Goal: Task Accomplishment & Management: Use online tool/utility

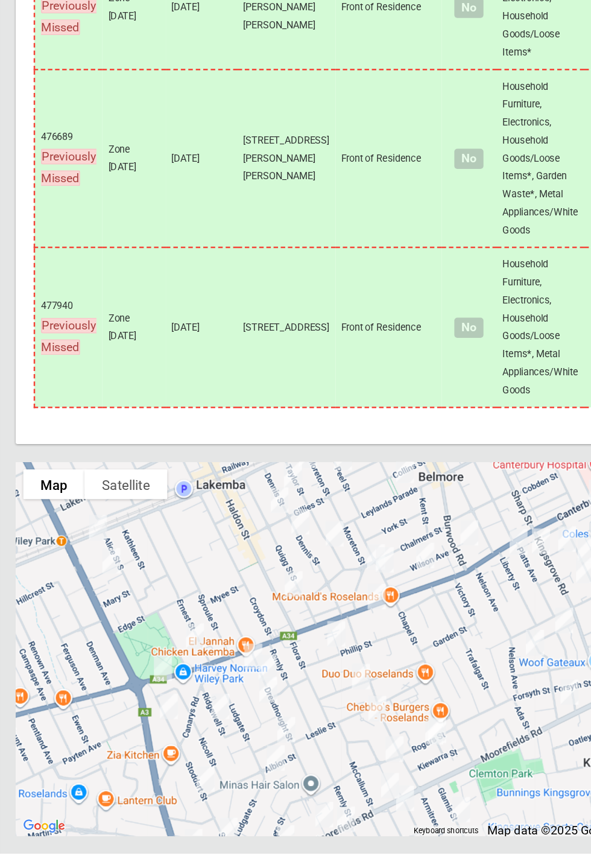
scroll to position [7735, 0]
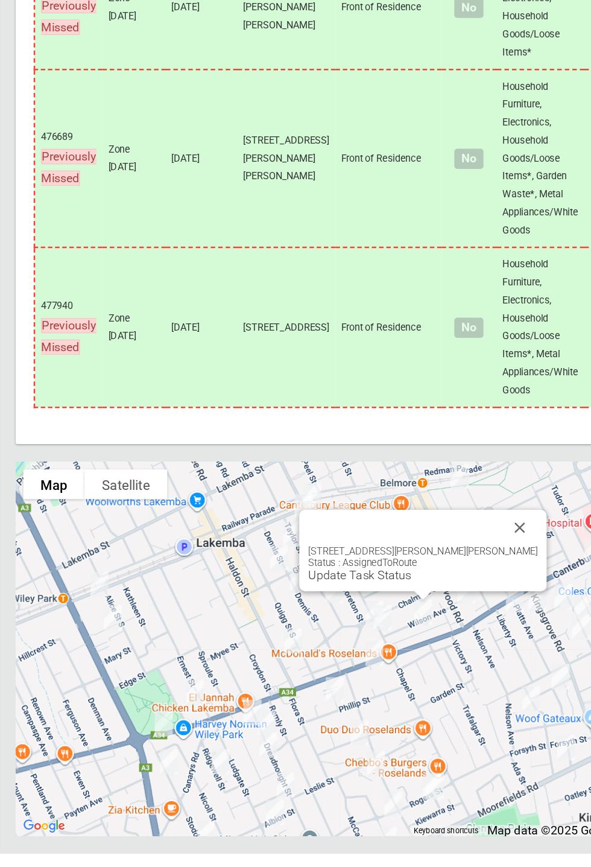
click at [446, 618] on button "Close" at bounding box center [460, 604] width 29 height 29
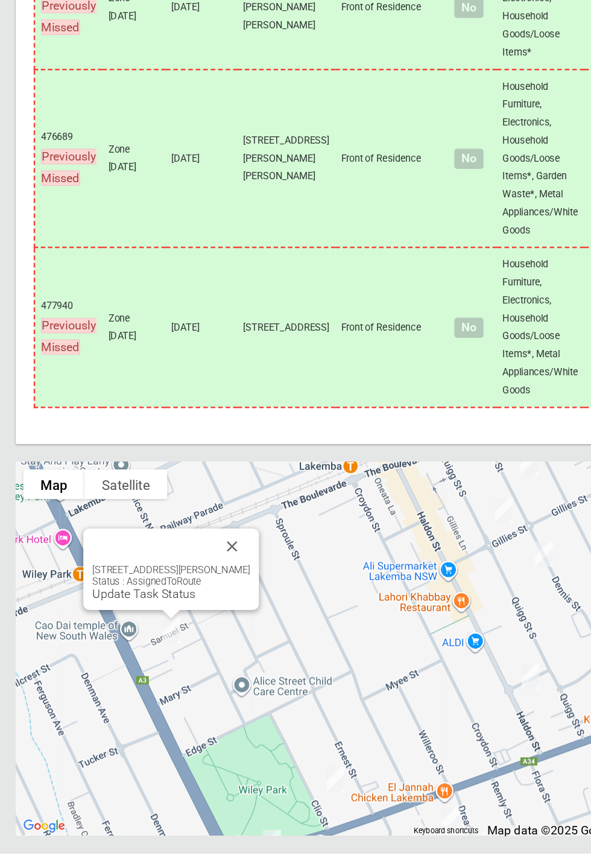
click at [239, 634] on button "Close" at bounding box center [228, 619] width 29 height 29
click at [227, 634] on button "Close" at bounding box center [228, 619] width 29 height 29
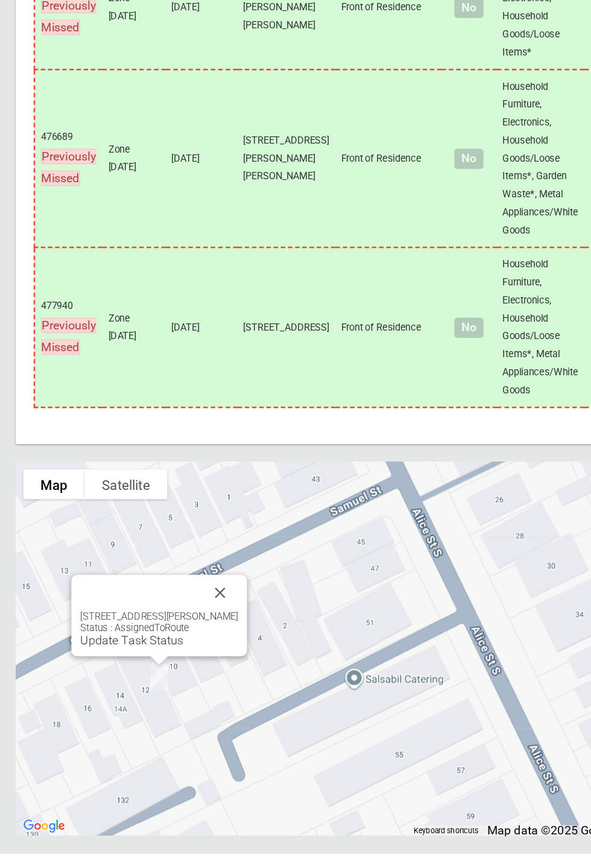
click at [230, 671] on button "Close" at bounding box center [218, 656] width 29 height 29
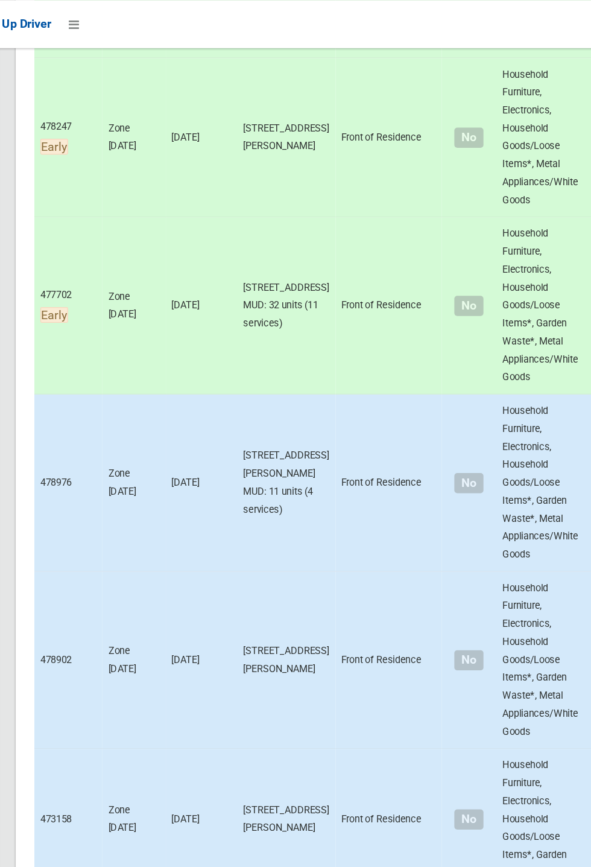
scroll to position [1355, 0]
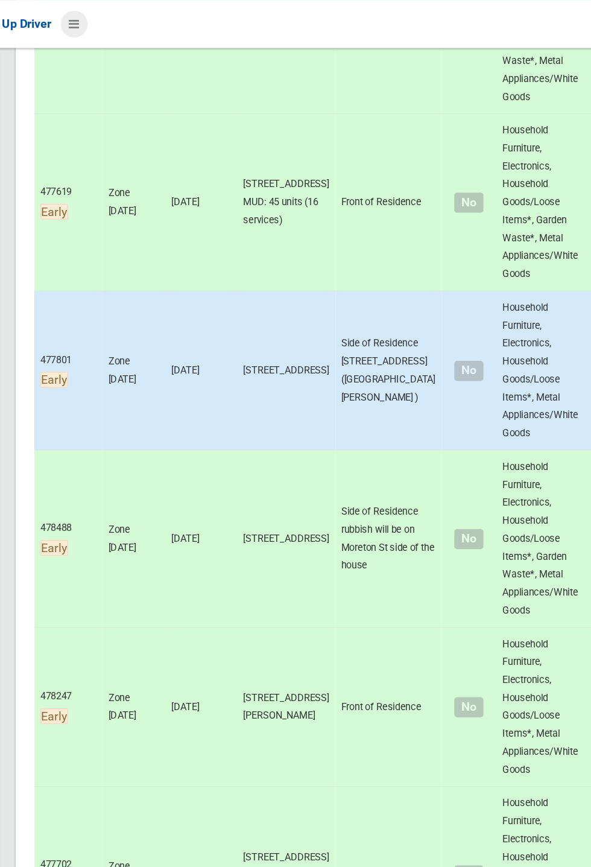
click at [104, 30] on icon at bounding box center [100, 19] width 8 height 21
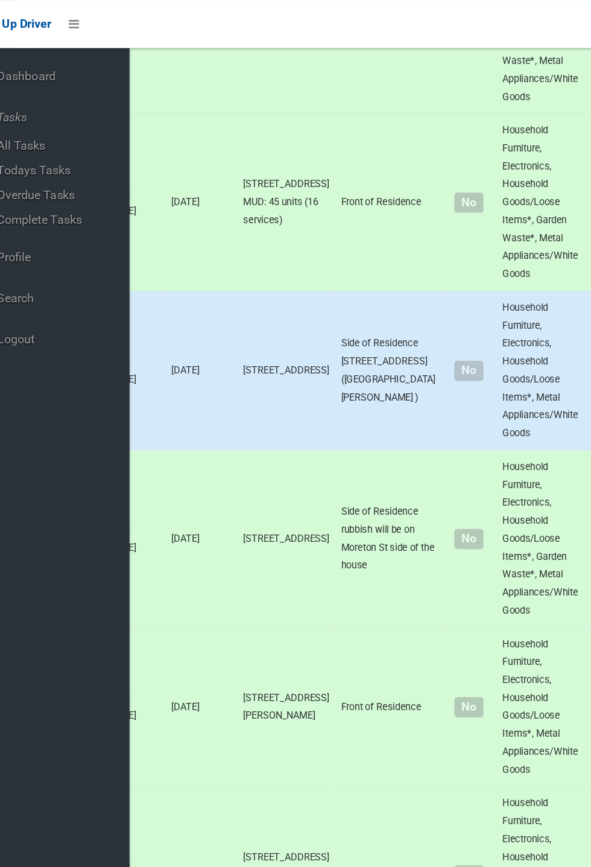
click at [68, 273] on span "Logout" at bounding box center [89, 273] width 110 height 11
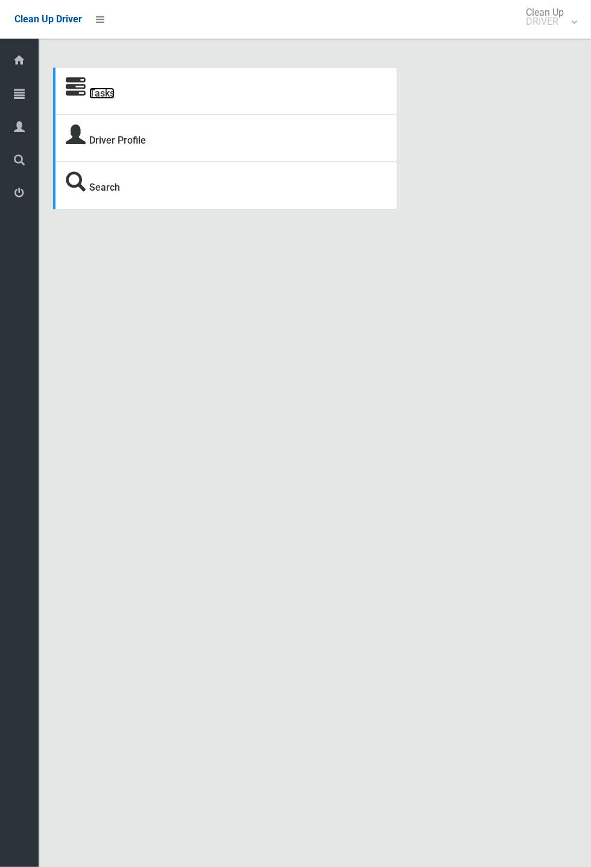
click at [106, 99] on link "Tasks" at bounding box center [101, 92] width 25 height 11
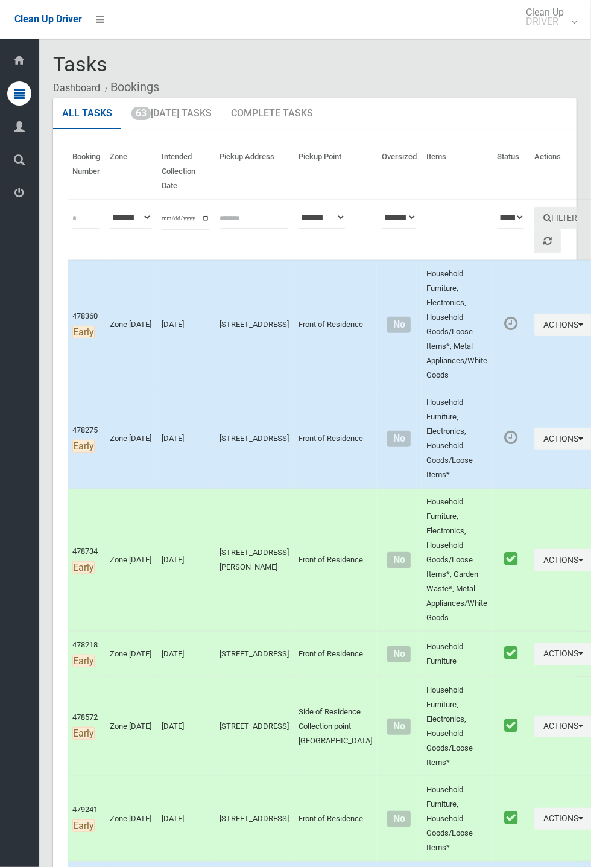
click at [203, 98] on ol "Dashboard Bookings" at bounding box center [315, 87] width 524 height 22
click at [180, 119] on link "63 Today's Tasks" at bounding box center [171, 113] width 98 height 31
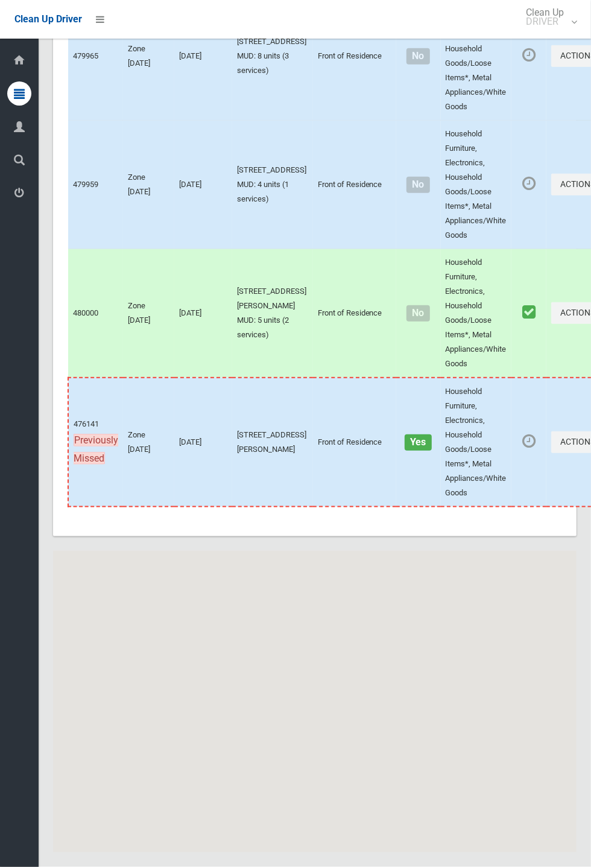
scroll to position [8076, 0]
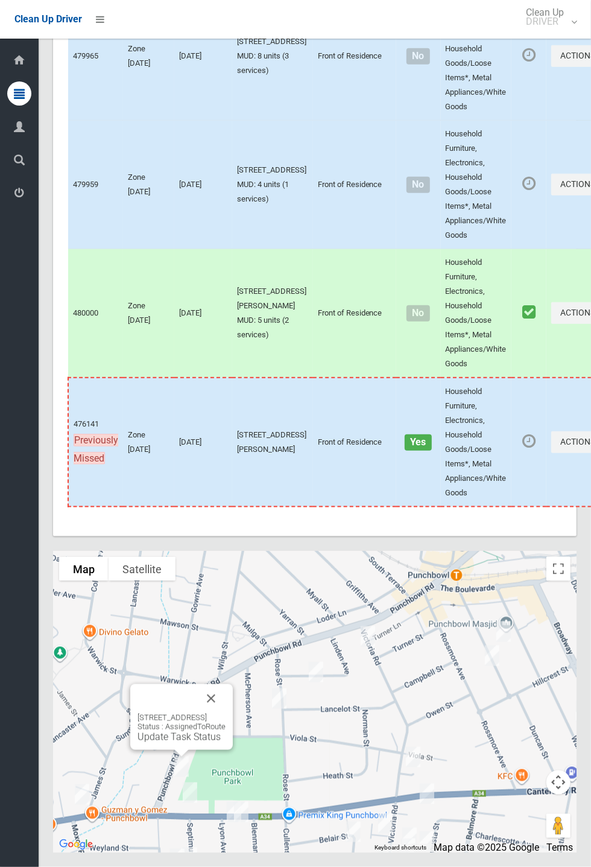
click at [226, 713] on button "Close" at bounding box center [211, 698] width 29 height 29
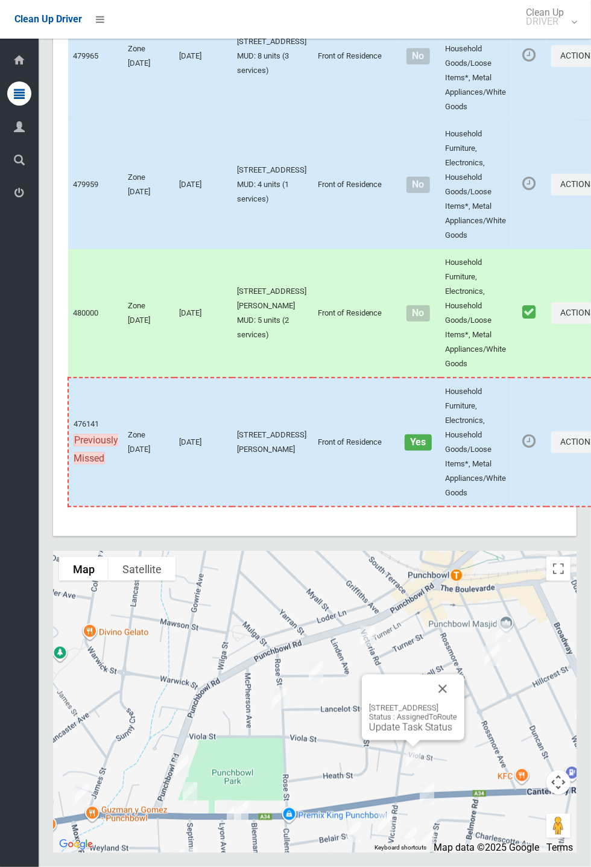
click at [457, 704] on button "Close" at bounding box center [442, 689] width 29 height 29
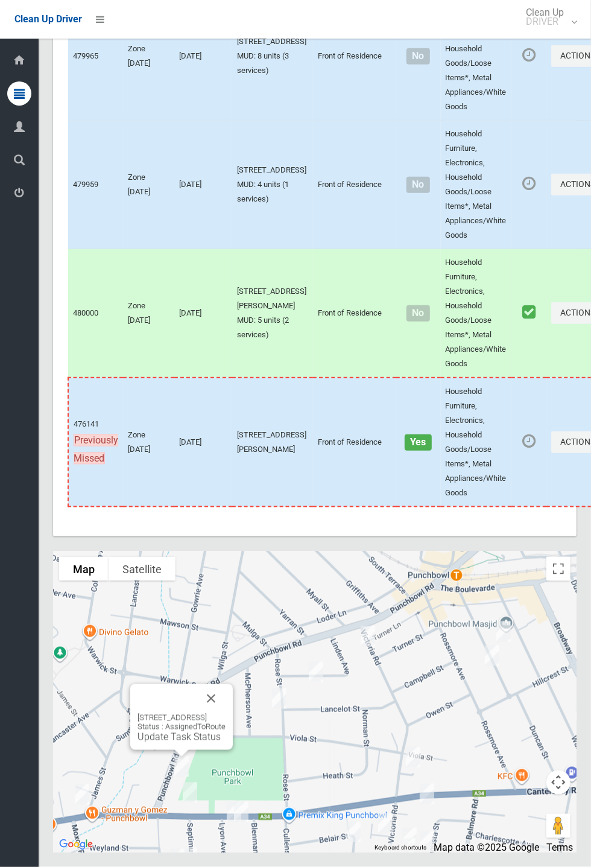
click at [226, 713] on button "Close" at bounding box center [211, 698] width 29 height 29
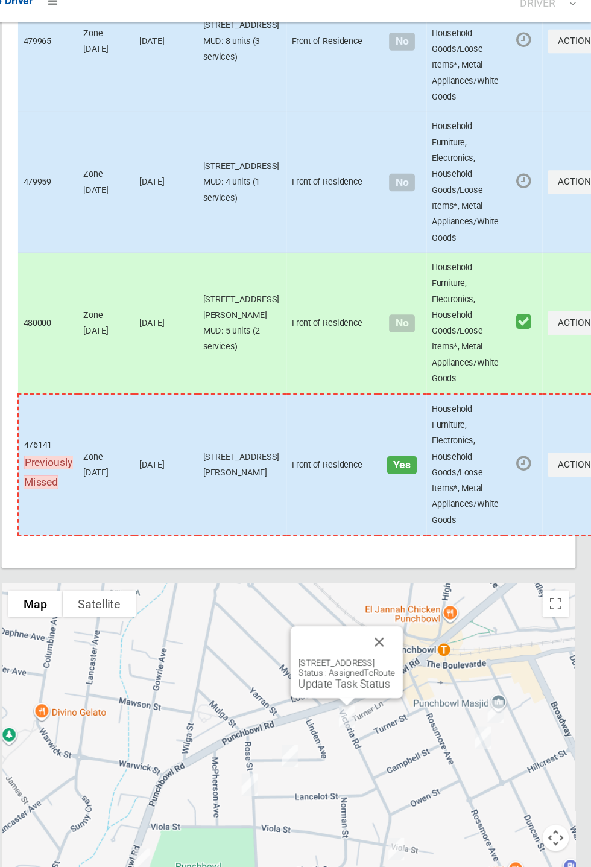
click at [354, 648] on link "Update Task Status" at bounding box center [365, 642] width 83 height 11
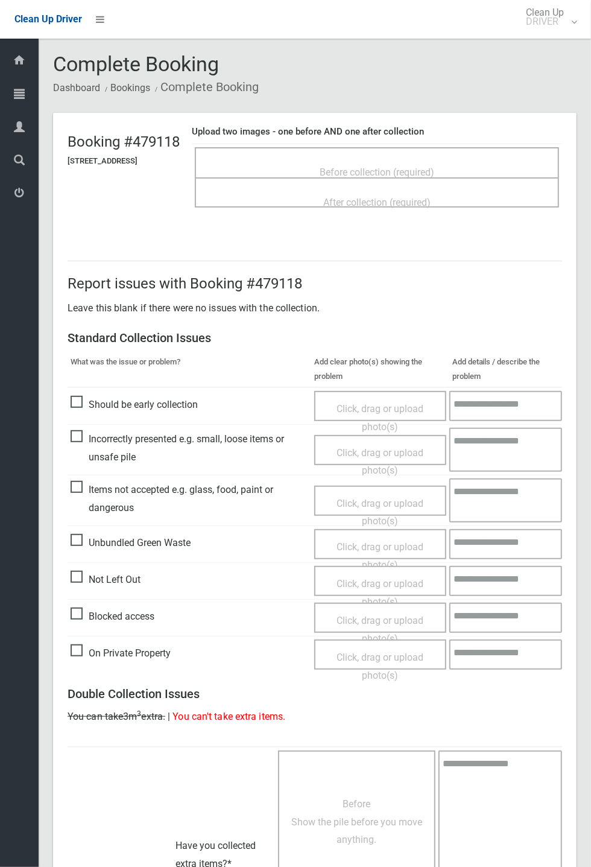
click at [389, 160] on div "Before collection (required)" at bounding box center [377, 171] width 338 height 22
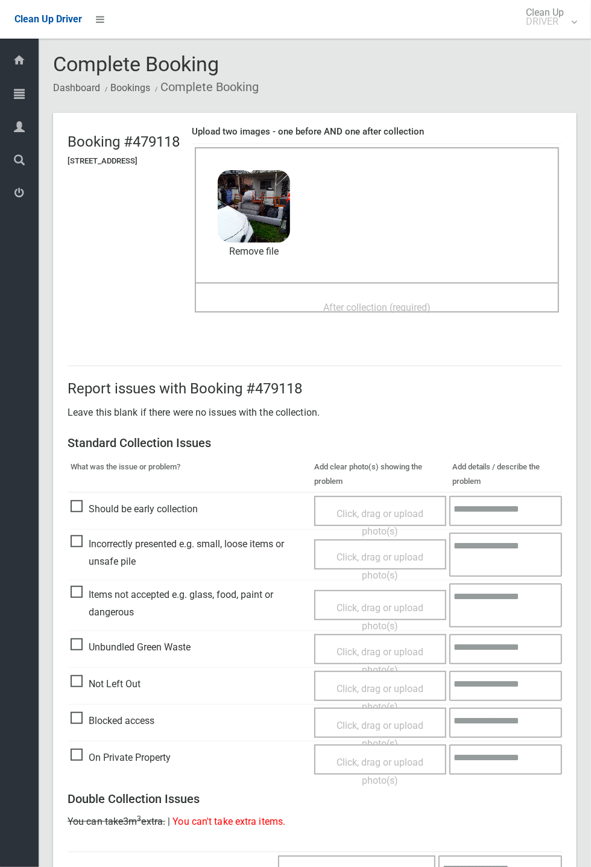
click at [427, 302] on span "After collection (required)" at bounding box center [376, 307] width 107 height 11
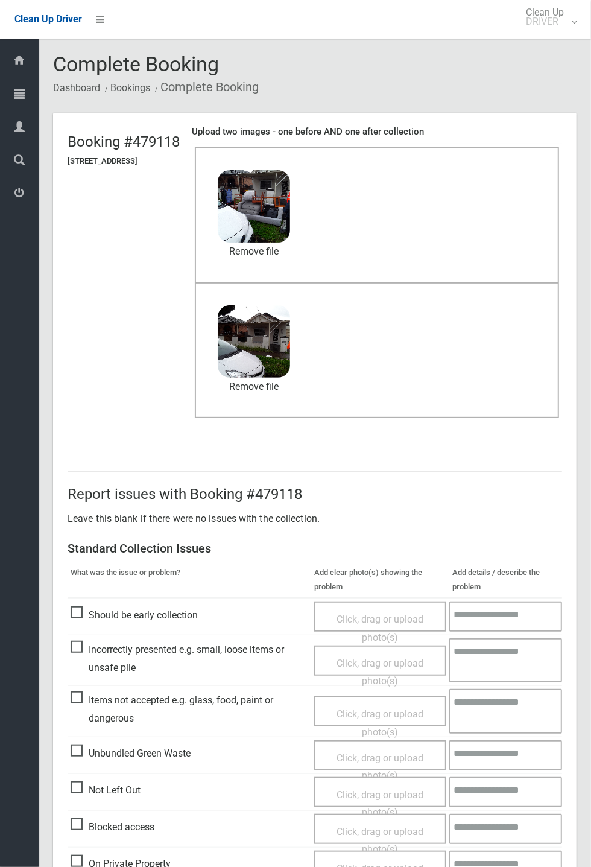
scroll to position [419, 0]
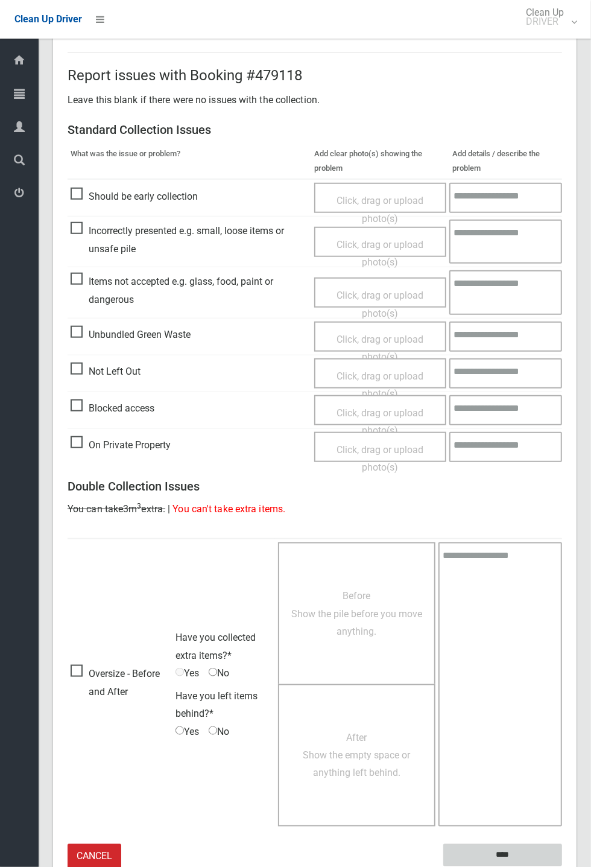
click at [494, 847] on input "****" at bounding box center [502, 855] width 119 height 22
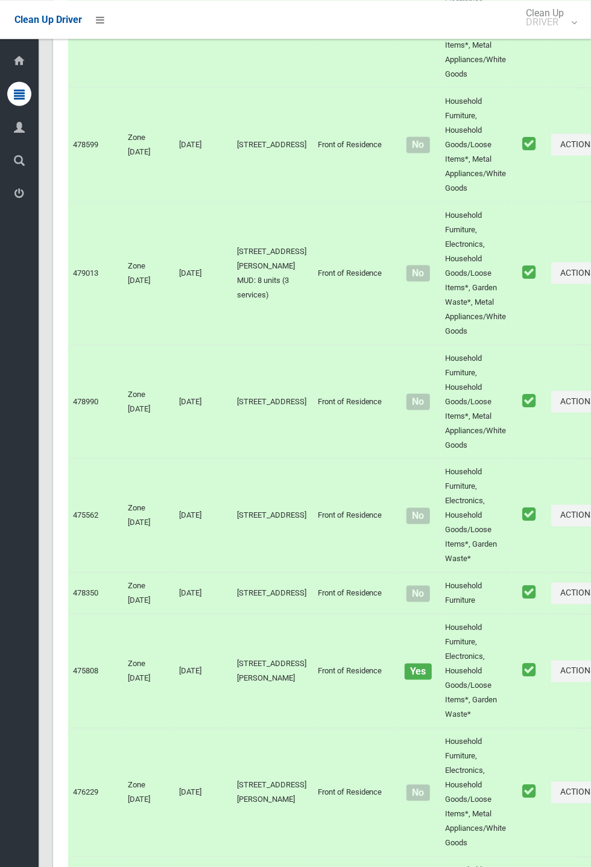
scroll to position [8076, 0]
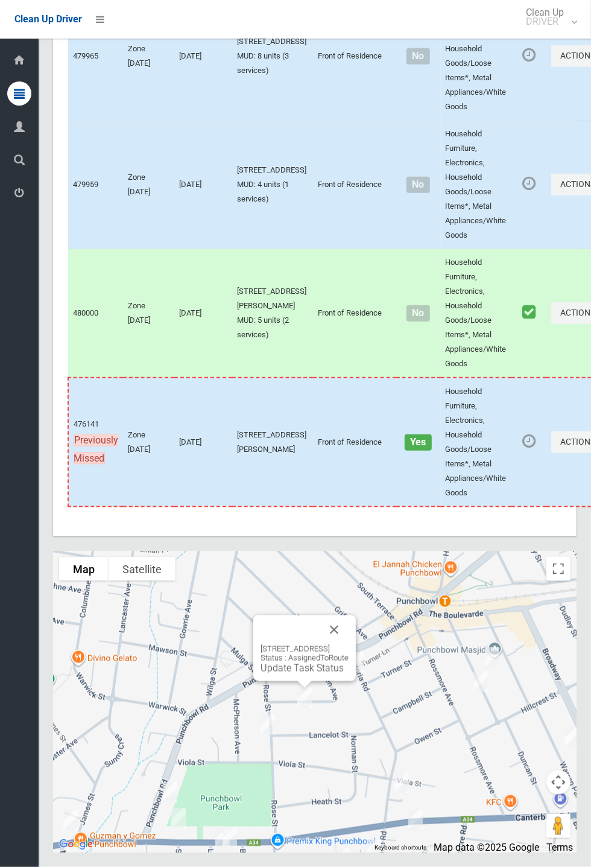
click at [349, 644] on button "Close" at bounding box center [334, 629] width 29 height 29
click at [312, 671] on button "Close" at bounding box center [297, 656] width 29 height 29
click at [276, 674] on link "Update Task Status" at bounding box center [302, 668] width 83 height 11
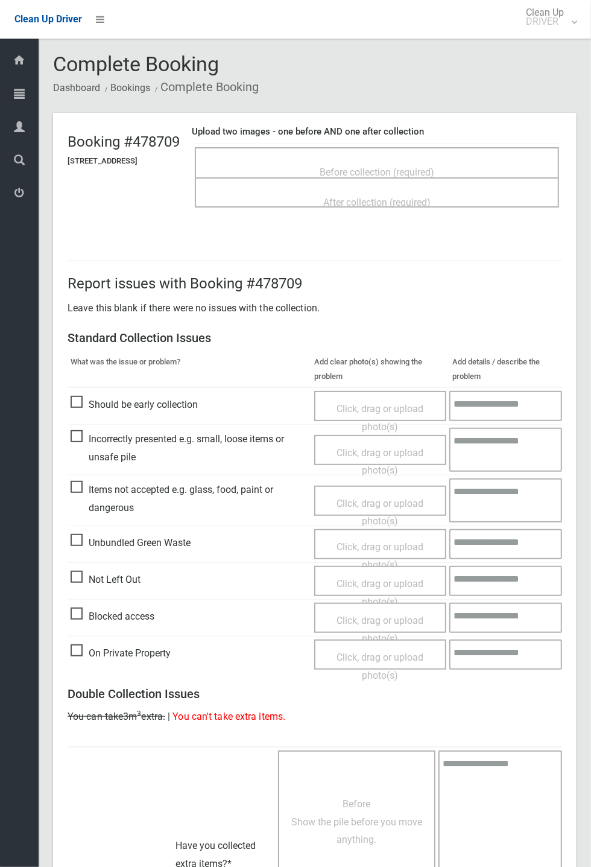
click at [370, 167] on span "Before collection (required)" at bounding box center [377, 172] width 115 height 11
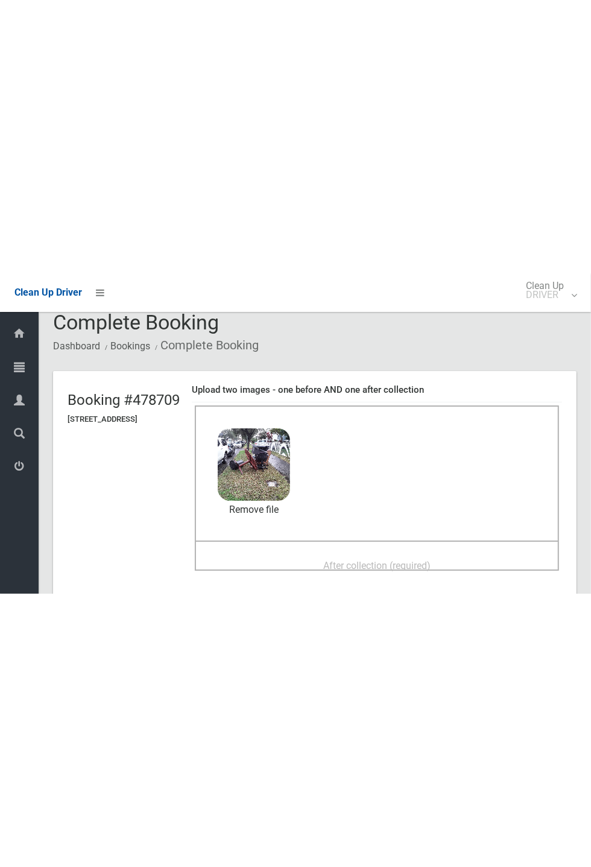
scroll to position [55, 0]
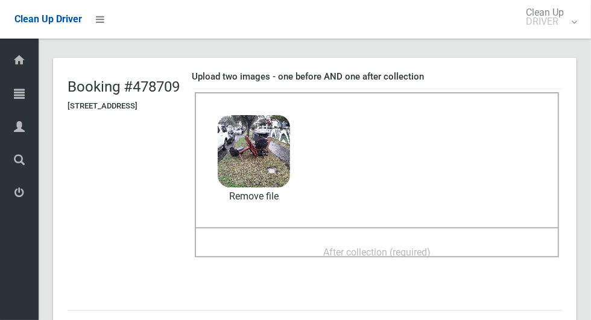
click at [343, 248] on span "After collection (required)" at bounding box center [376, 252] width 107 height 11
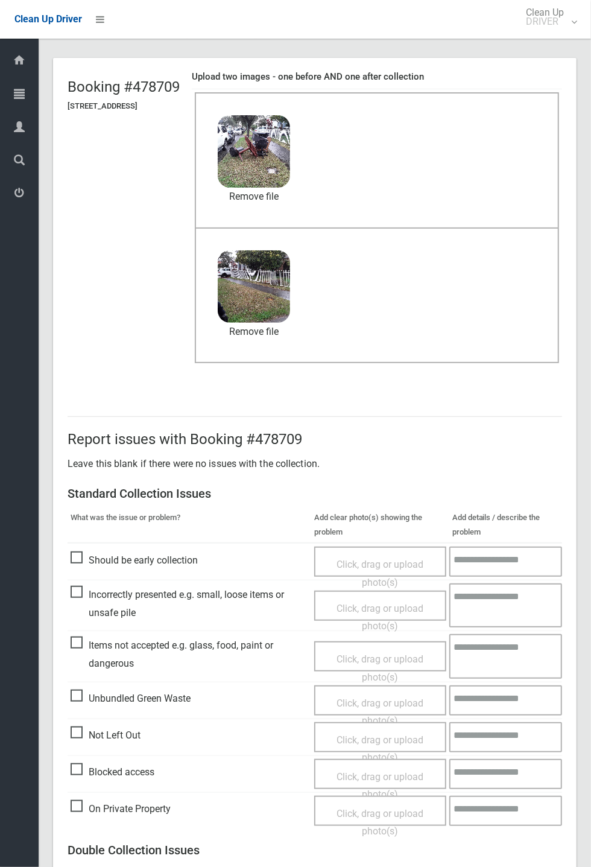
scroll to position [419, 0]
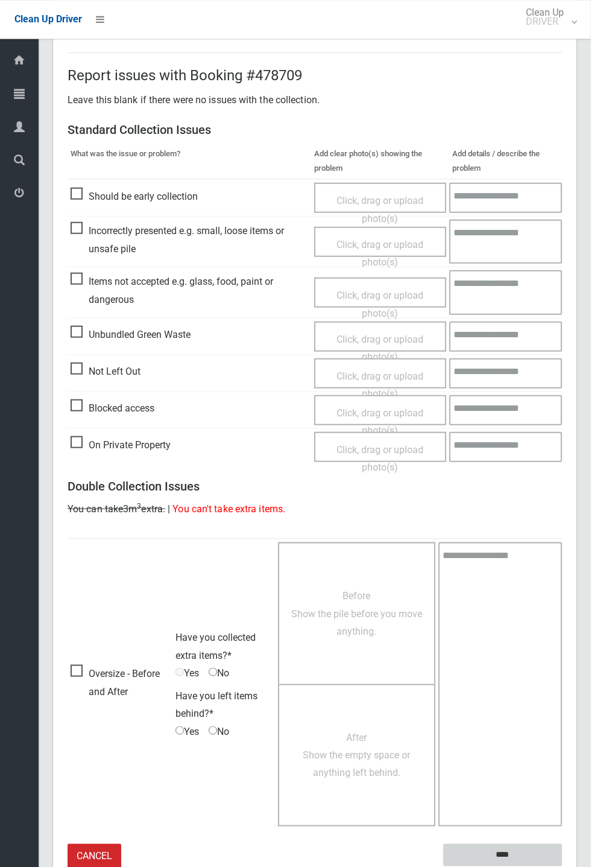
click at [562, 866] on input "****" at bounding box center [502, 855] width 119 height 22
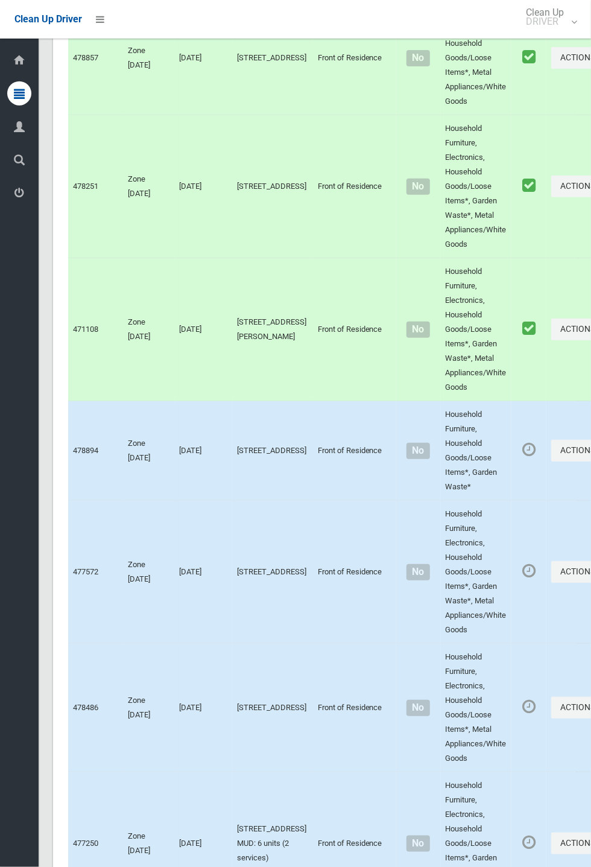
scroll to position [8076, 0]
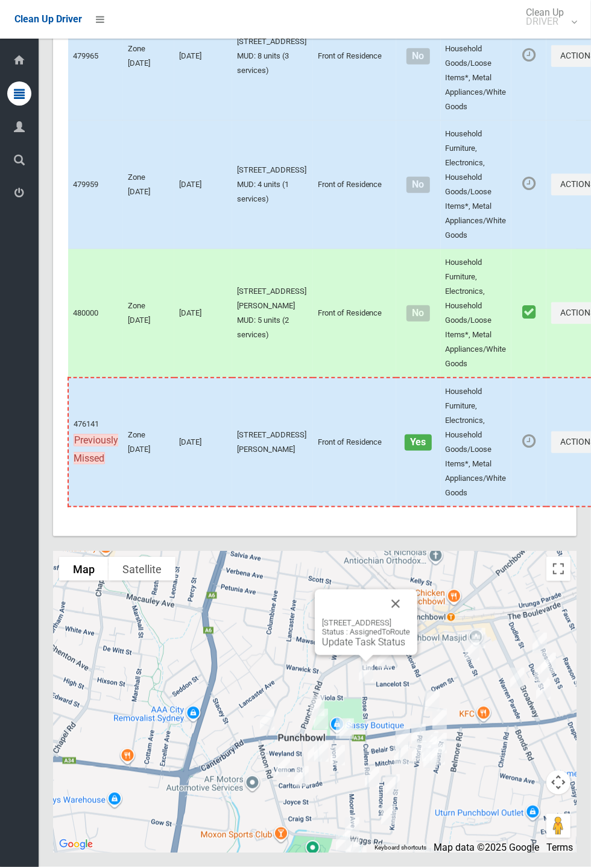
click at [328, 655] on div "25 Rose Street, PUNCHBOWL NSW 2196 Status : AssignedToRoute Update Task Status" at bounding box center [366, 623] width 103 height 66
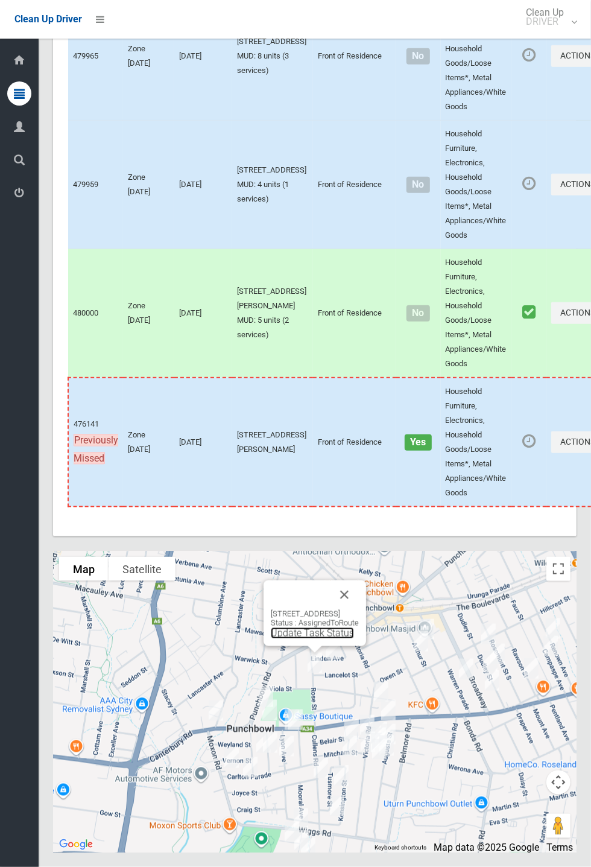
click at [302, 639] on link "Update Task Status" at bounding box center [312, 633] width 83 height 11
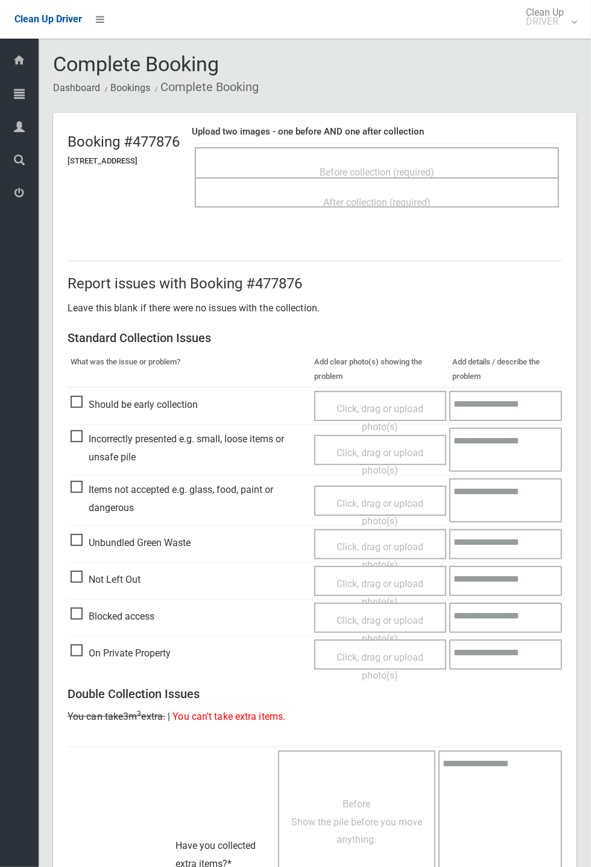
click at [410, 167] on span "Before collection (required)" at bounding box center [377, 172] width 115 height 11
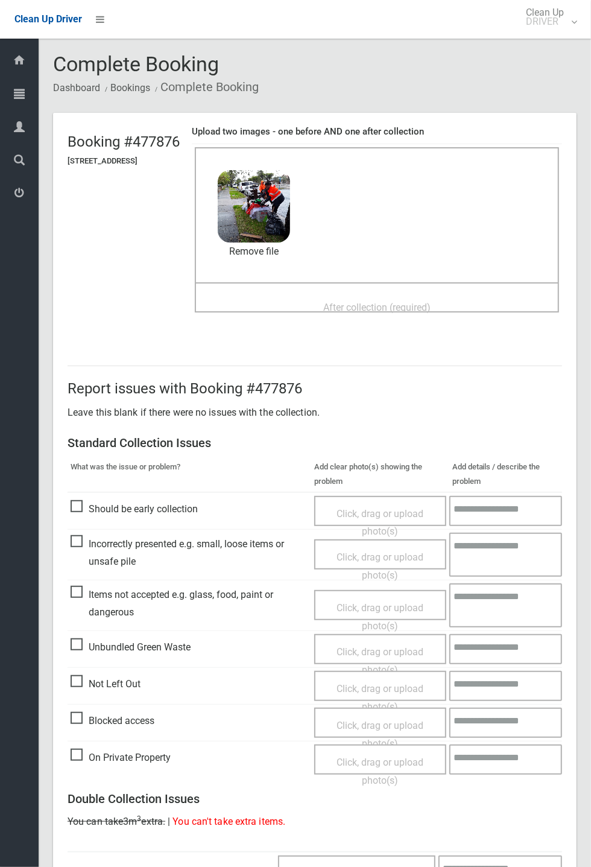
click at [338, 309] on span "After collection (required)" at bounding box center [376, 307] width 107 height 11
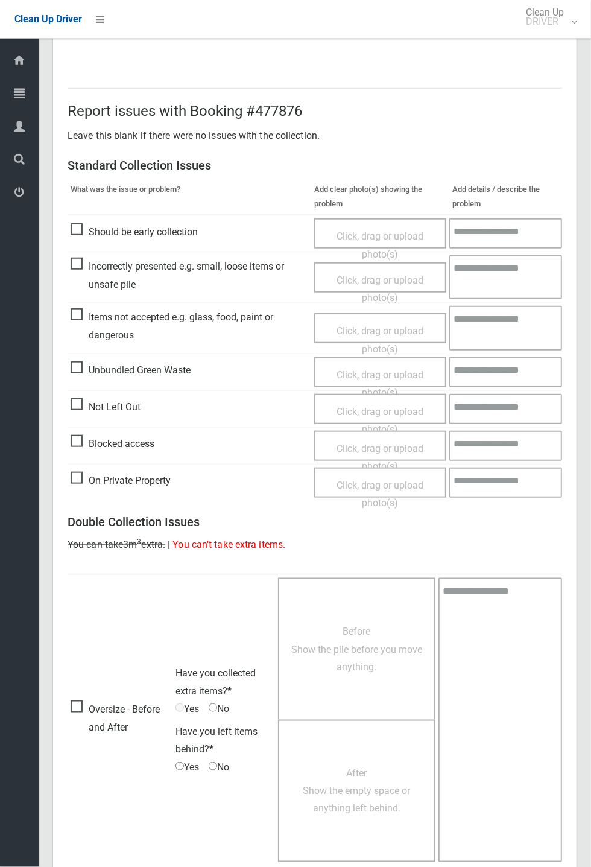
scroll to position [419, 0]
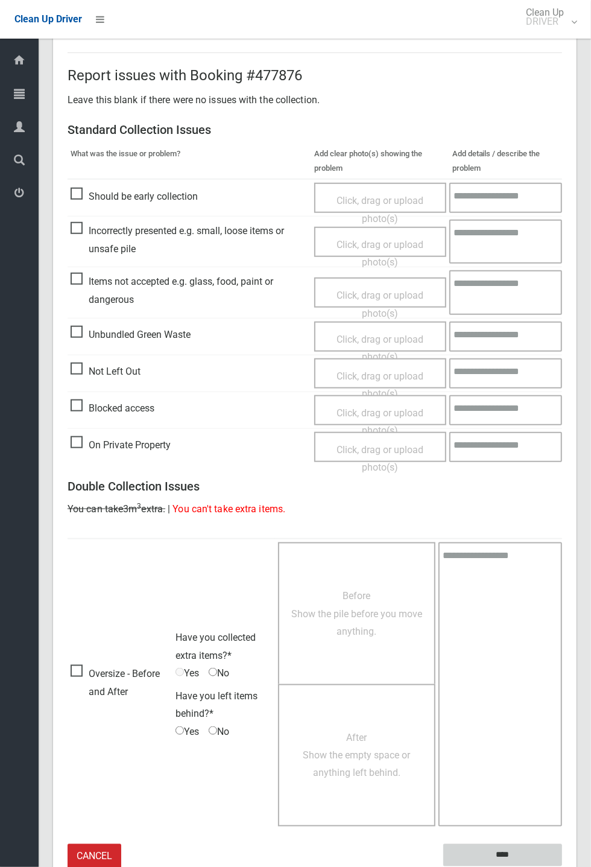
click at [562, 866] on input "****" at bounding box center [502, 855] width 119 height 22
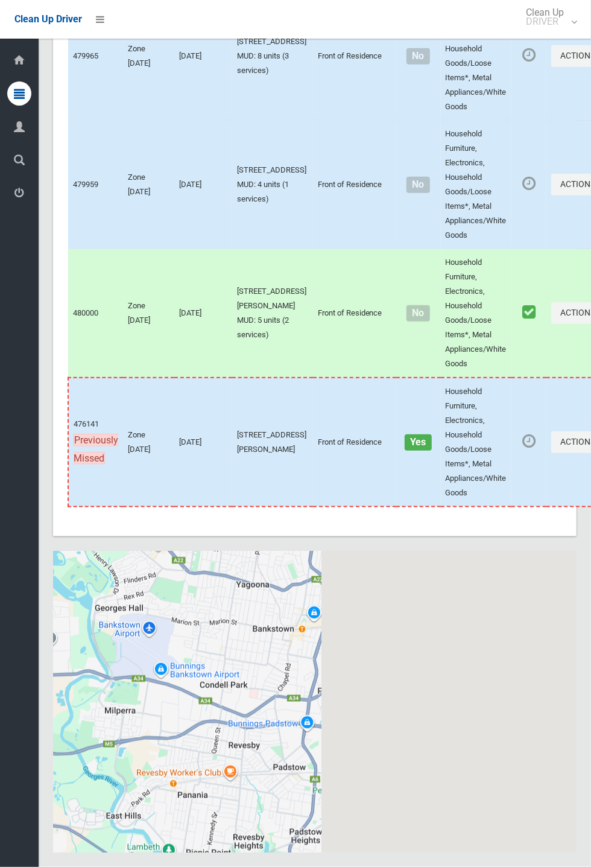
scroll to position [3022, 0]
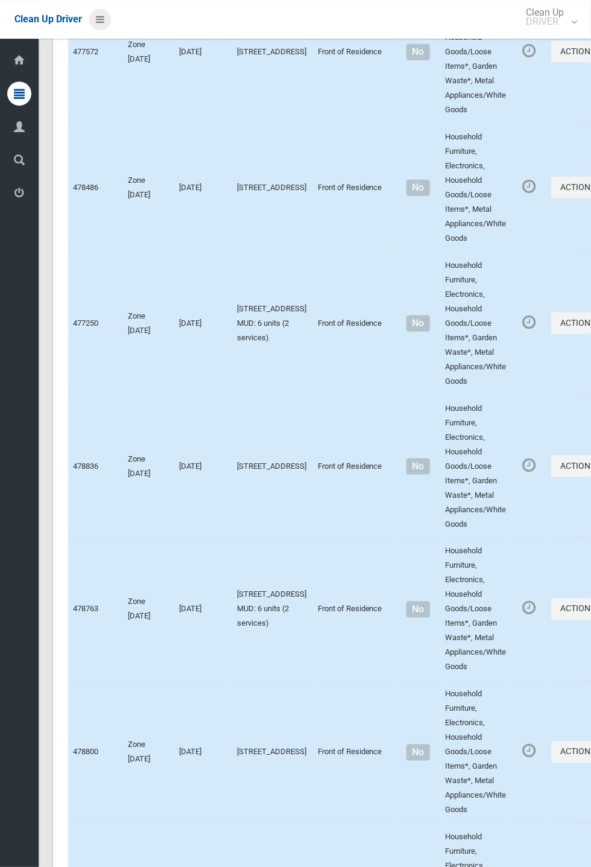
click at [104, 30] on icon at bounding box center [100, 19] width 8 height 21
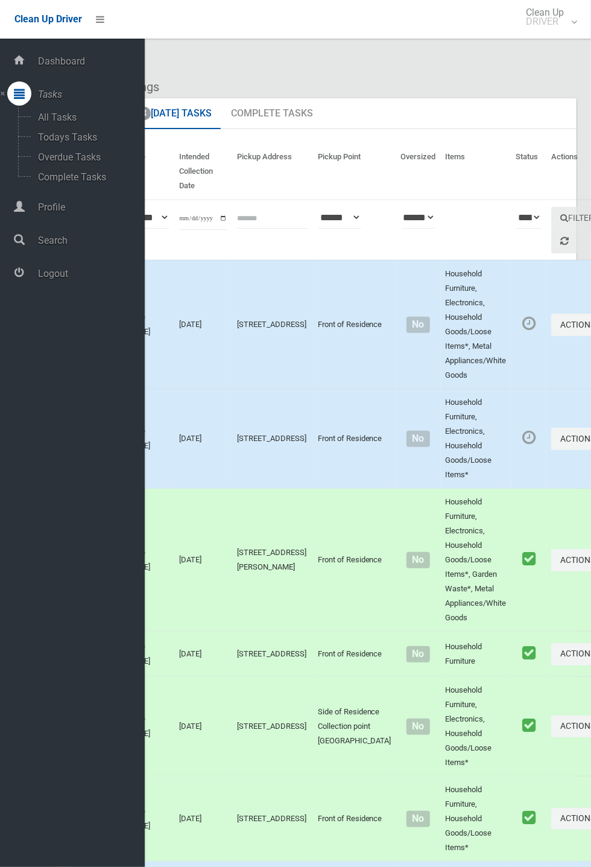
click at [66, 279] on span "Logout" at bounding box center [89, 273] width 110 height 11
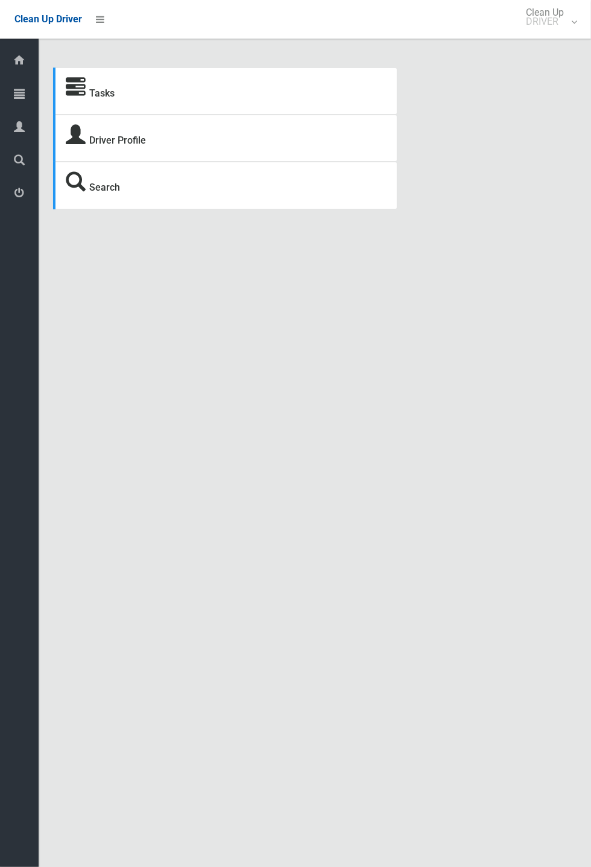
click at [88, 89] on strong "Tasks" at bounding box center [90, 91] width 49 height 17
click at [82, 92] on icon at bounding box center [76, 88] width 20 height 20
click at [94, 89] on link "Tasks" at bounding box center [101, 92] width 25 height 11
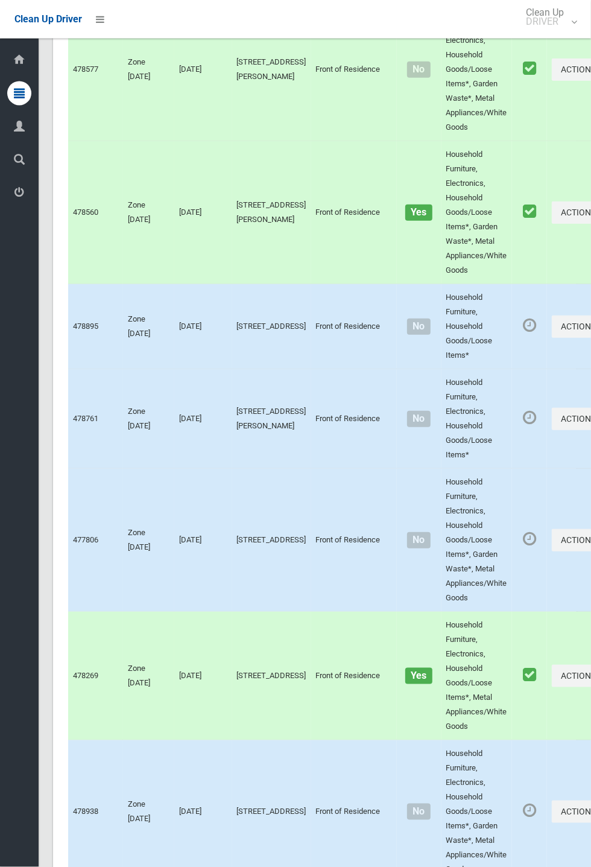
scroll to position [7735, 0]
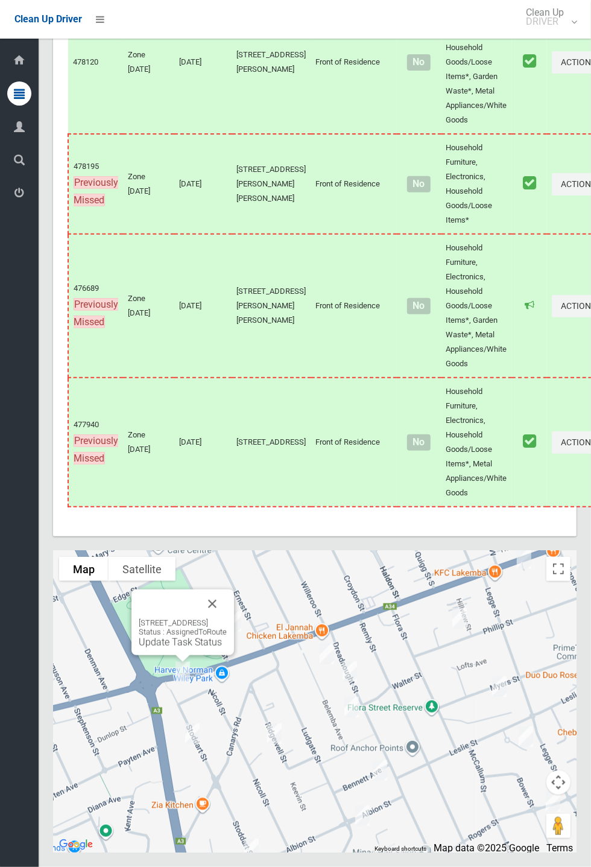
click at [227, 618] on button "Close" at bounding box center [212, 604] width 29 height 29
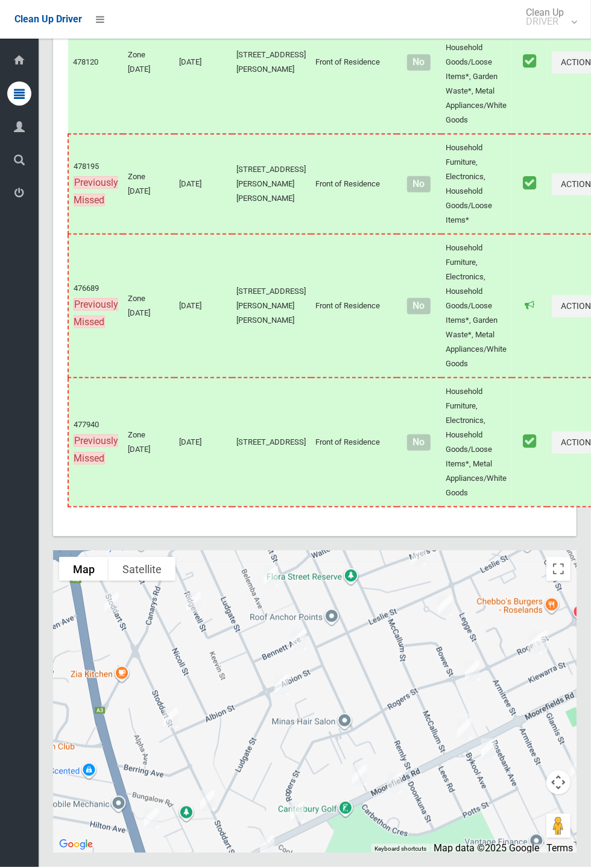
click at [2, 527] on div "Dashboard Tasks All Tasks Todays Tasks Overdue Tasks Complete Tasks Profile Sea…" at bounding box center [19, 453] width 39 height 828
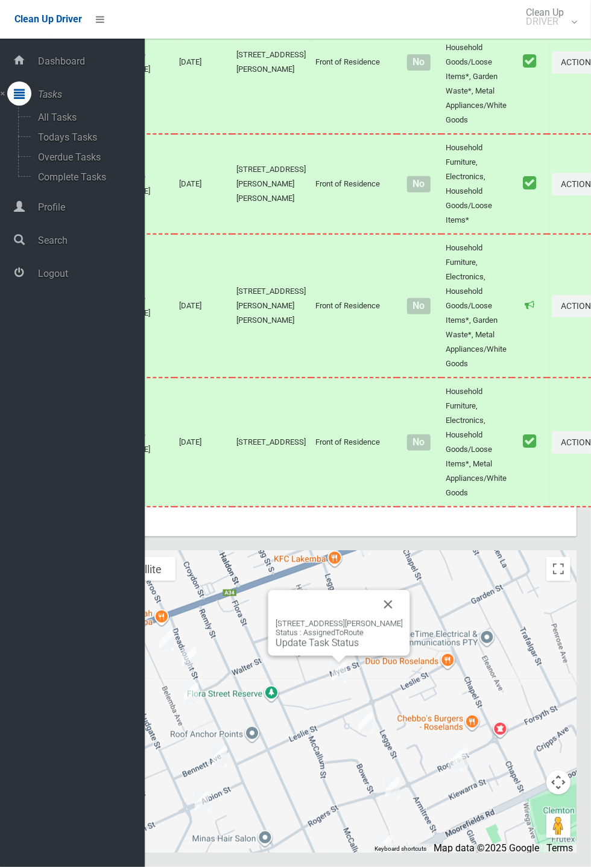
click at [403, 619] on button "Close" at bounding box center [388, 604] width 29 height 29
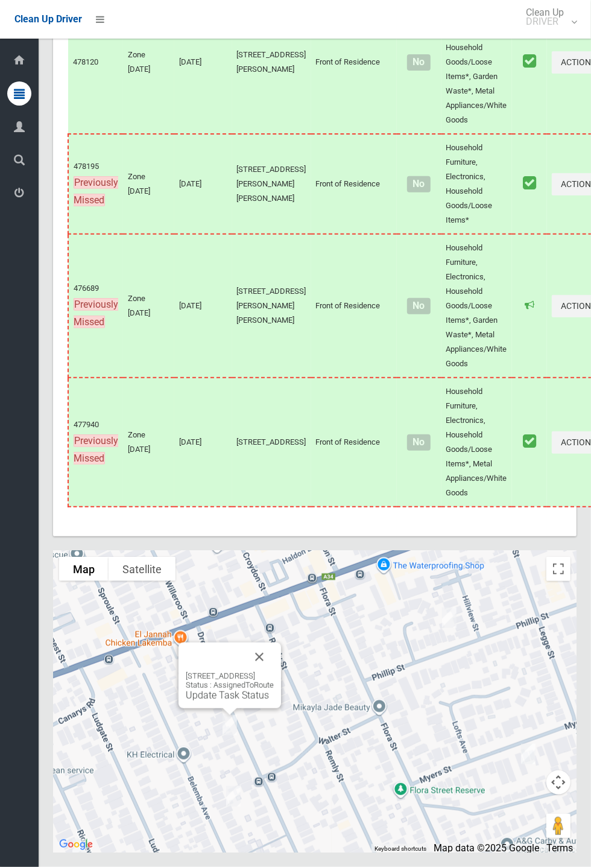
click at [281, 708] on div "25 Dreadnought Street, ROSELANDS NSW 2196 Status : AssignedToRoute Update Task …" at bounding box center [230, 676] width 103 height 66
click at [274, 672] on button "Close" at bounding box center [259, 657] width 29 height 29
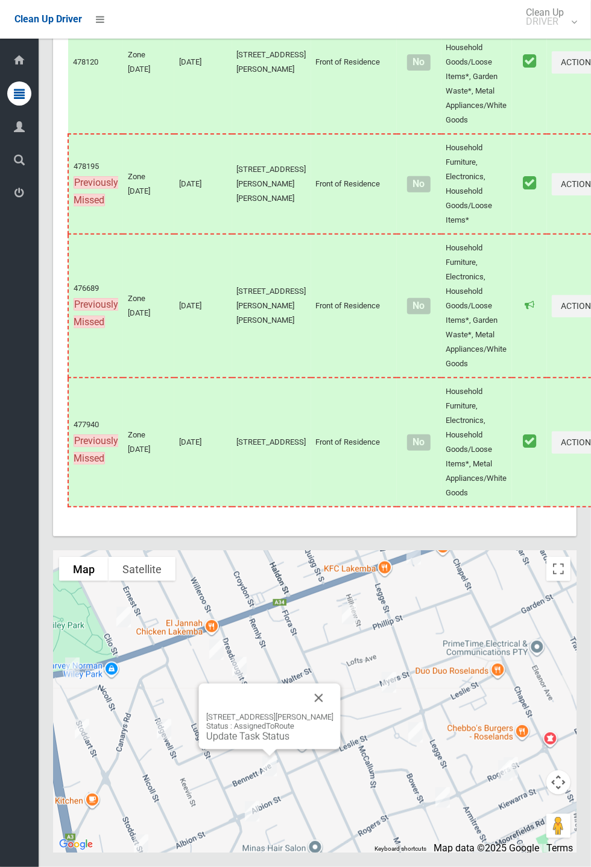
click at [328, 713] on button "Close" at bounding box center [319, 698] width 29 height 29
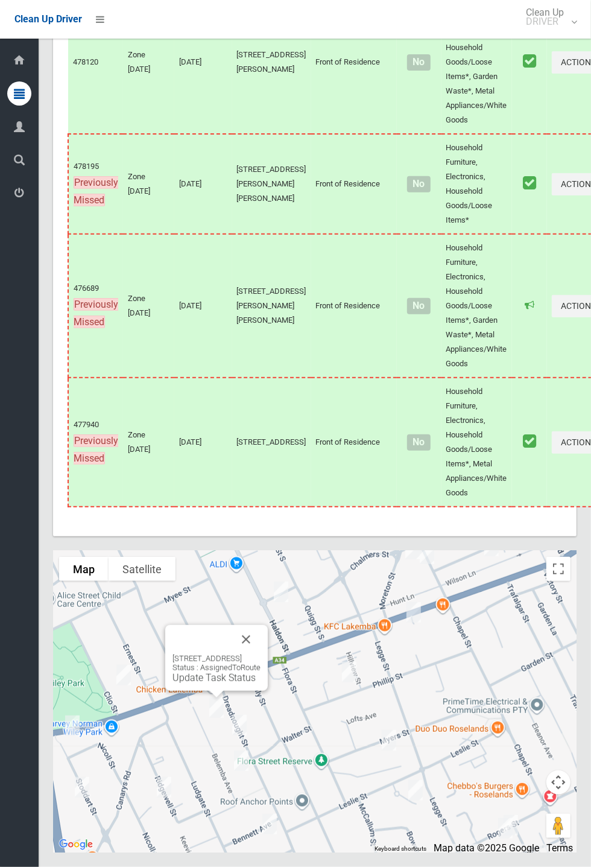
click at [261, 654] on button "Close" at bounding box center [246, 639] width 29 height 29
click at [284, 672] on button "Close" at bounding box center [269, 657] width 29 height 29
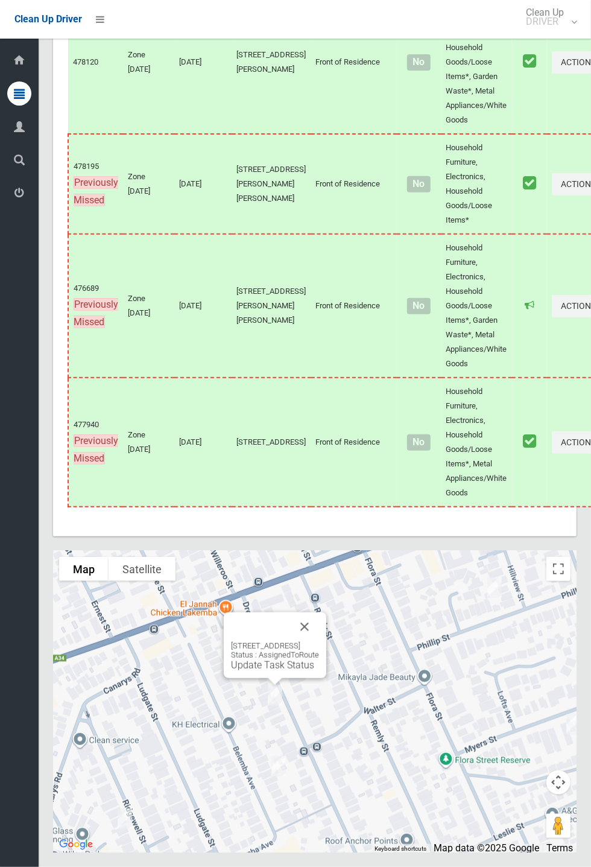
click at [268, 671] on link "Update Task Status" at bounding box center [272, 664] width 83 height 11
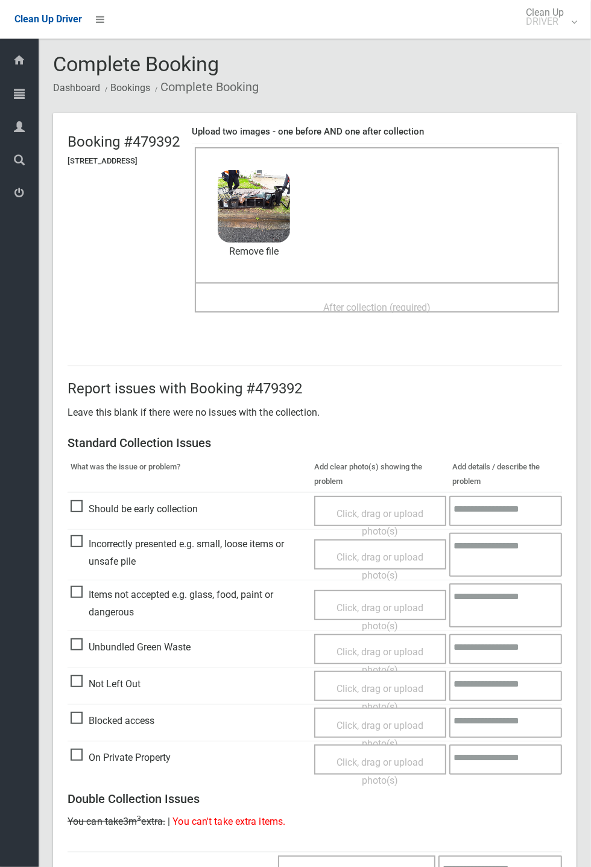
click at [358, 280] on div "Before collection (required) 3.8 MB 2025-08-2009.41.551825242578698215480.jpg C…" at bounding box center [377, 214] width 364 height 135
click at [393, 296] on div "After collection (required)" at bounding box center [377, 307] width 338 height 22
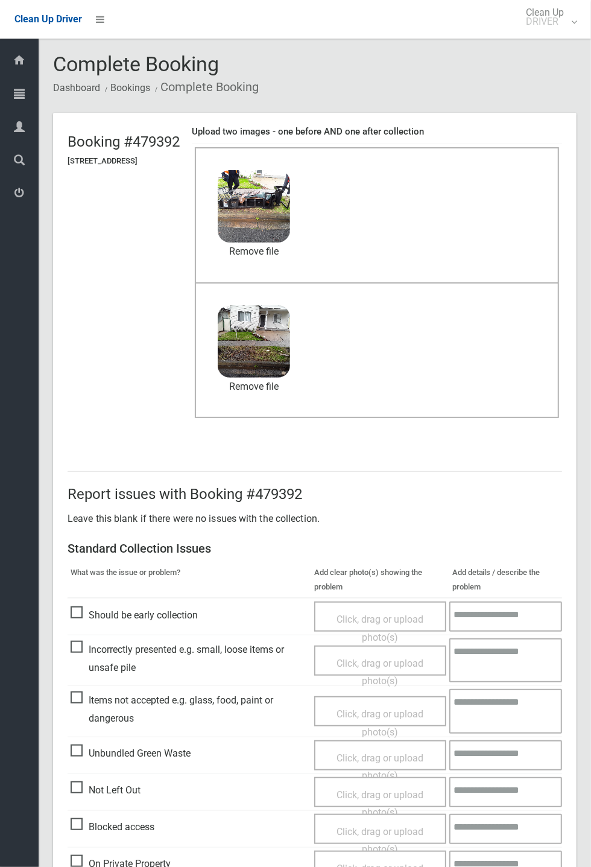
scroll to position [419, 0]
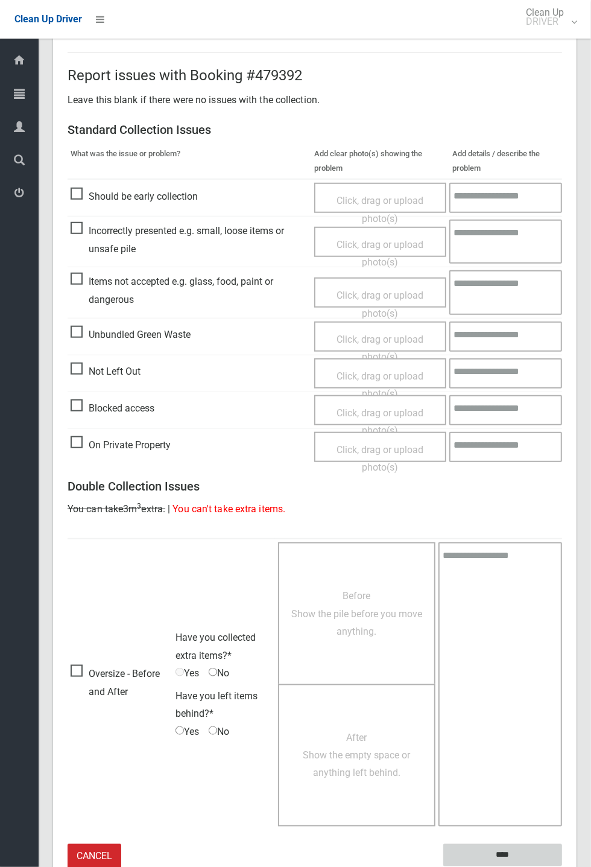
click at [562, 866] on input "****" at bounding box center [502, 855] width 119 height 22
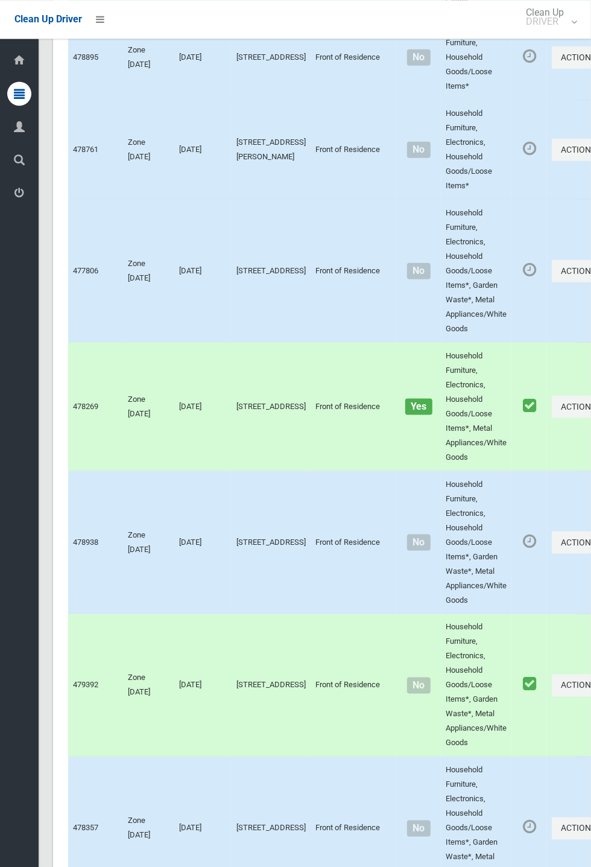
scroll to position [7735, 0]
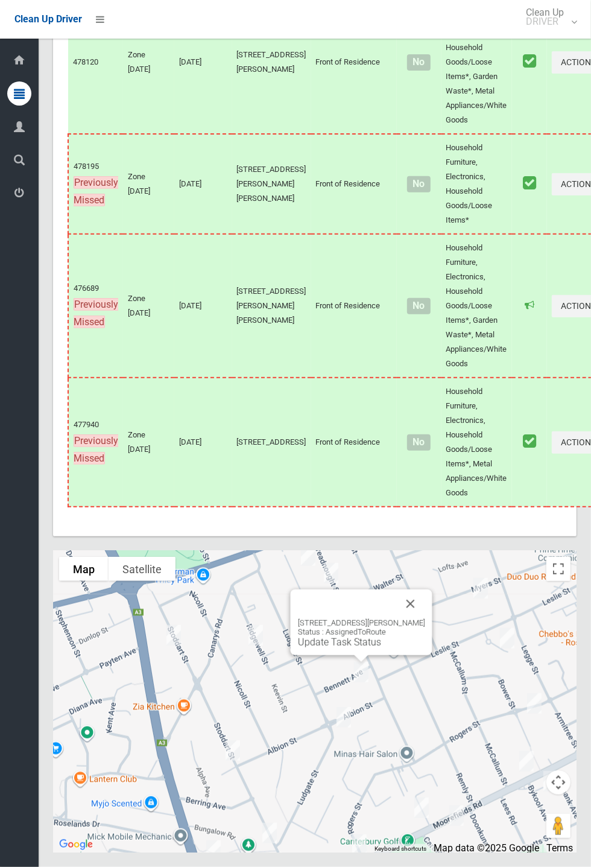
click at [354, 648] on link "Update Task Status" at bounding box center [339, 642] width 83 height 11
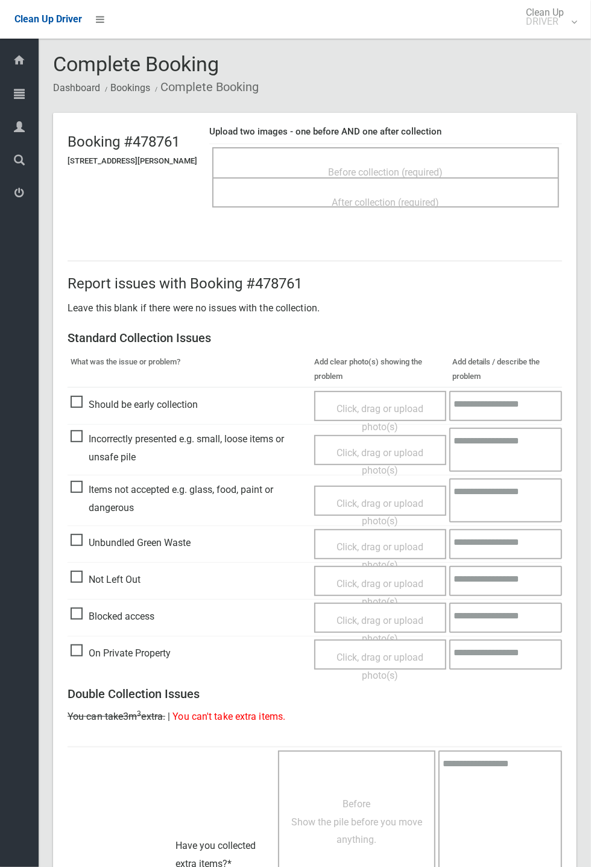
click at [392, 167] on span "Before collection (required)" at bounding box center [386, 172] width 115 height 11
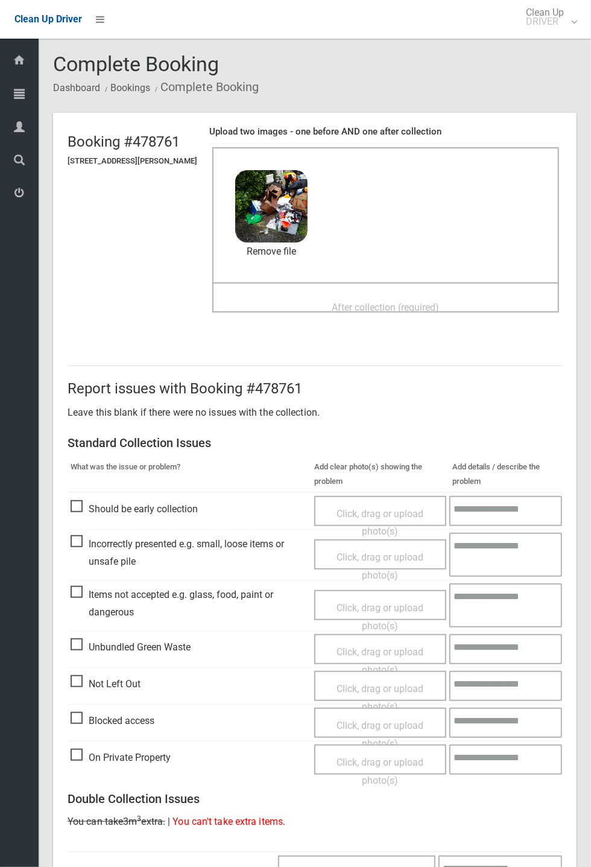
click at [380, 302] on span "After collection (required)" at bounding box center [385, 307] width 107 height 11
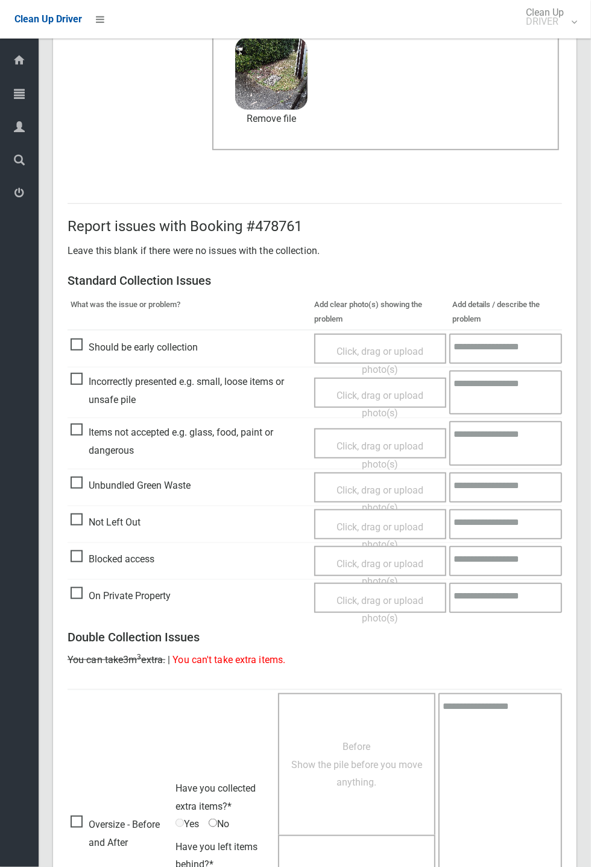
scroll to position [419, 0]
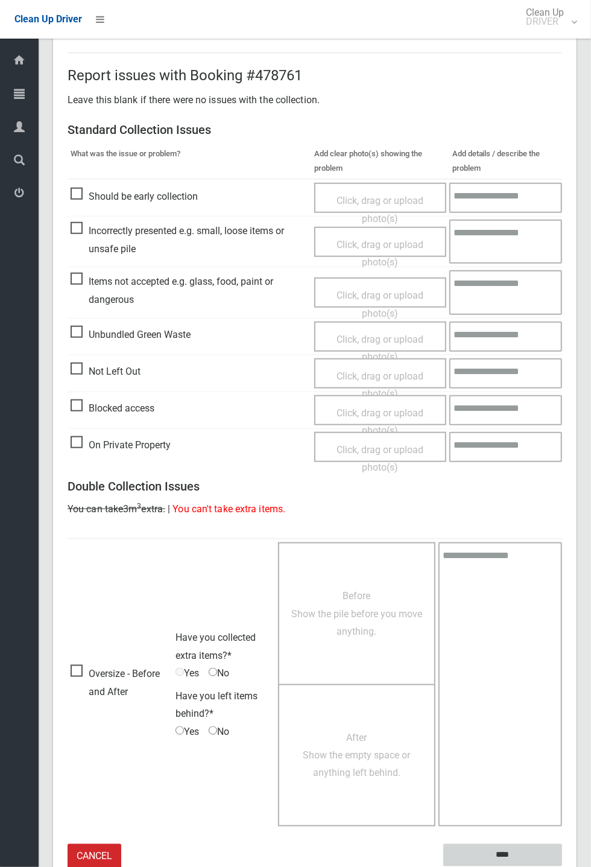
click at [562, 866] on input "****" at bounding box center [502, 855] width 119 height 22
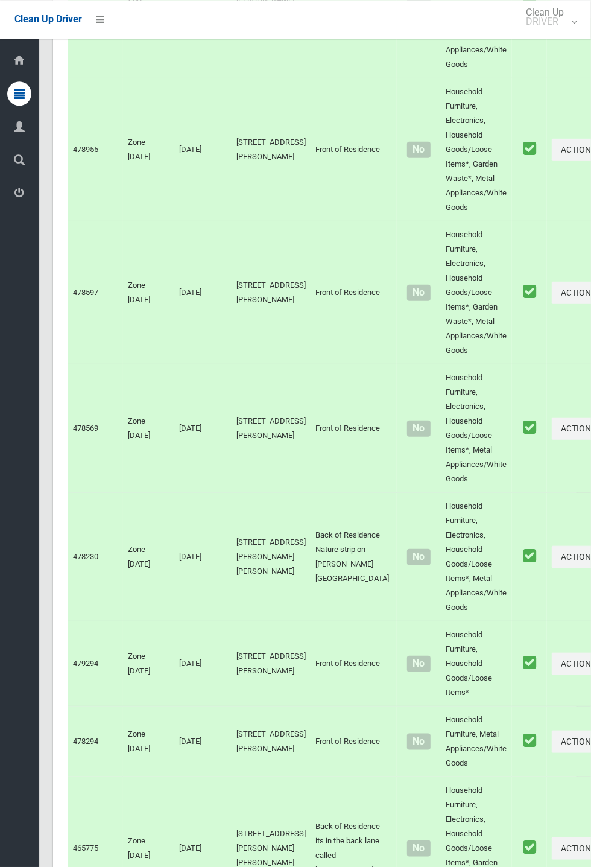
scroll to position [7735, 0]
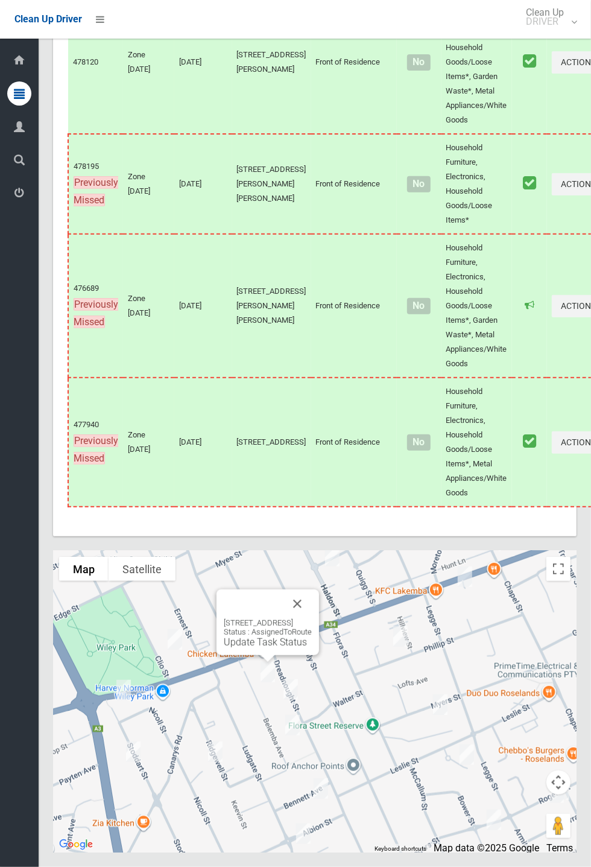
click at [312, 618] on button "Close" at bounding box center [297, 604] width 29 height 29
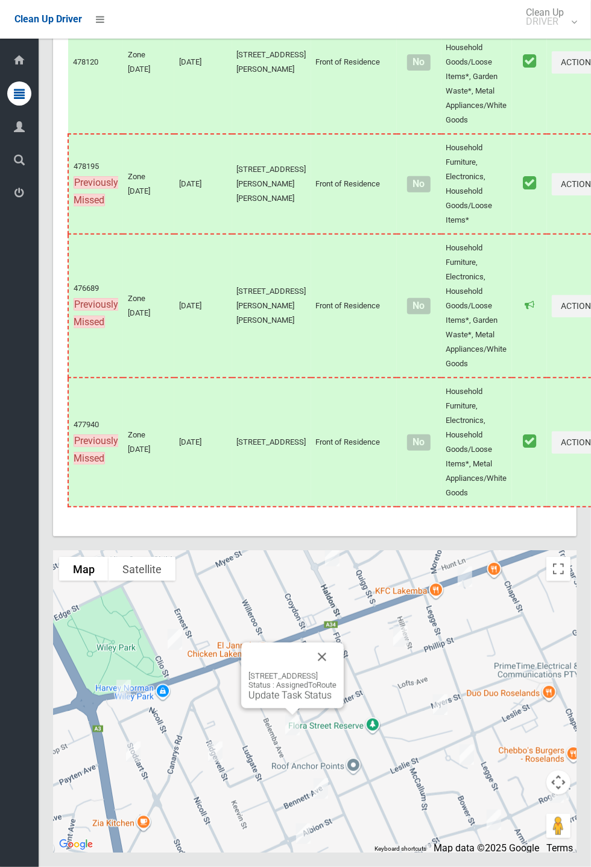
click at [337, 672] on button "Close" at bounding box center [322, 657] width 29 height 29
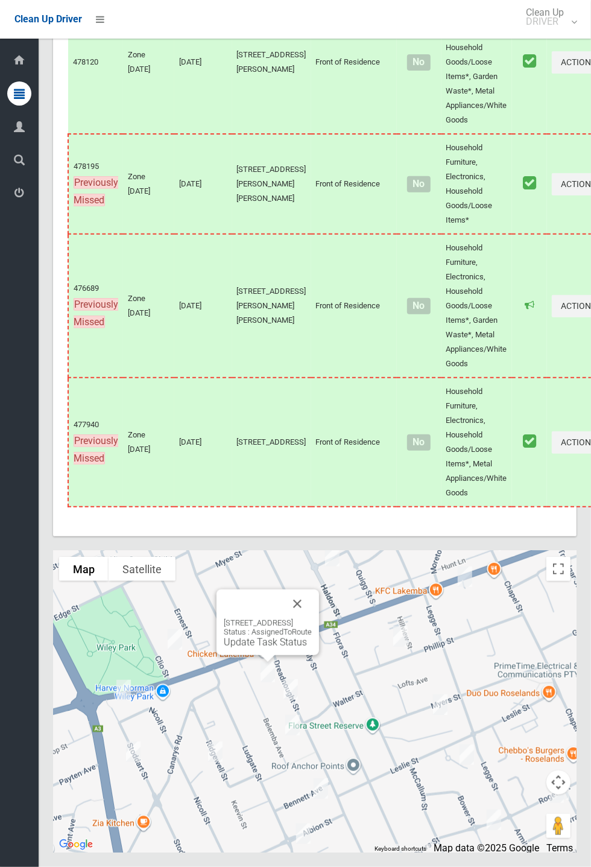
click at [312, 618] on button "Close" at bounding box center [297, 604] width 29 height 29
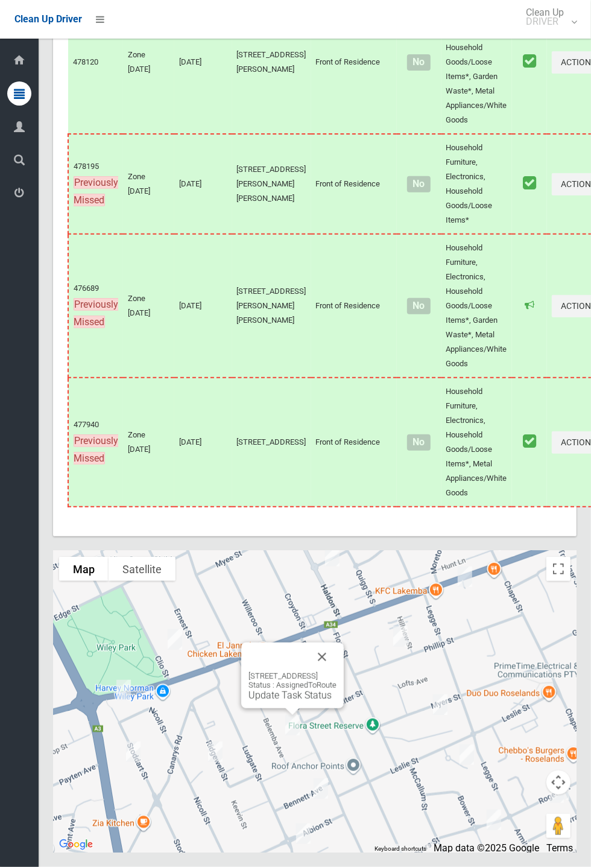
click at [285, 701] on link "Update Task Status" at bounding box center [290, 695] width 83 height 11
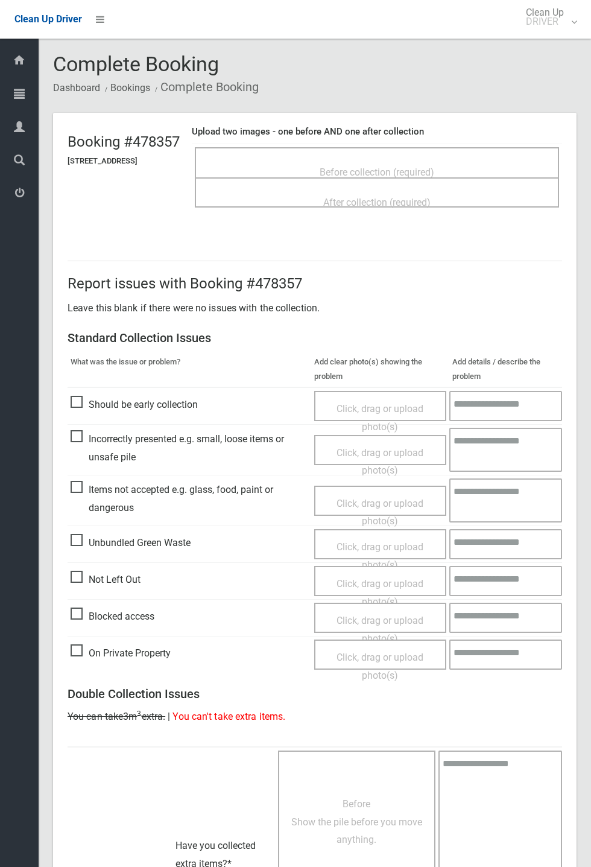
click at [364, 167] on span "Before collection (required)" at bounding box center [377, 172] width 115 height 11
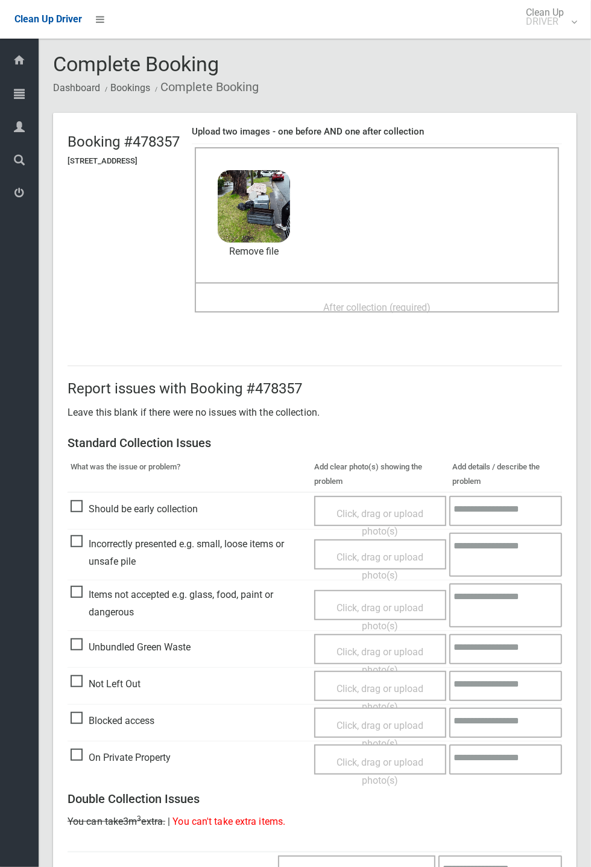
click at [381, 302] on span "After collection (required)" at bounding box center [376, 307] width 107 height 11
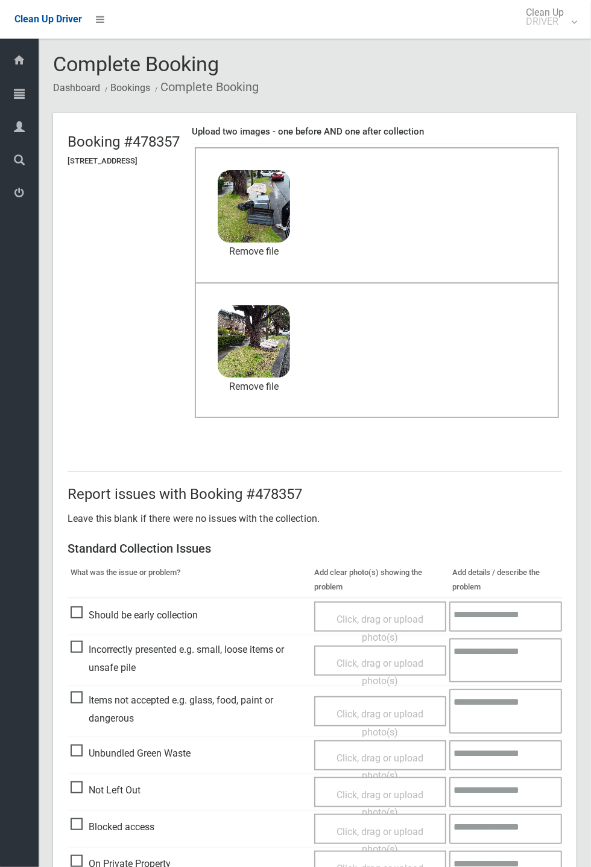
click at [21, 72] on icon at bounding box center [19, 60] width 13 height 24
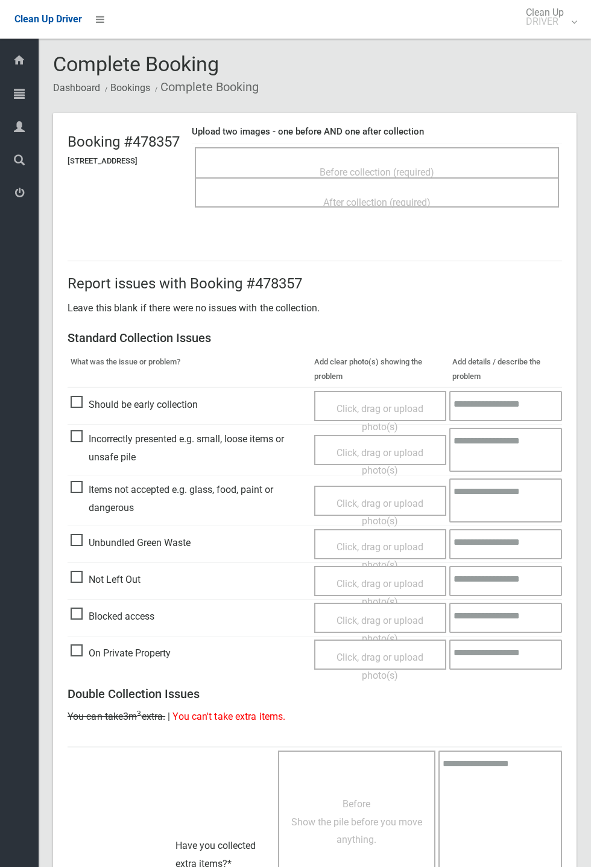
scroll to position [210, 0]
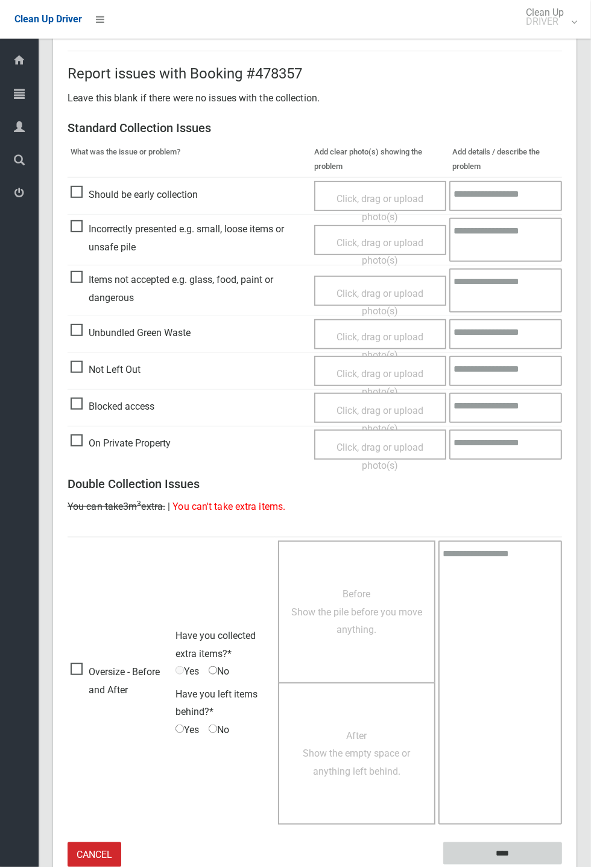
click at [562, 865] on input "****" at bounding box center [502, 853] width 119 height 22
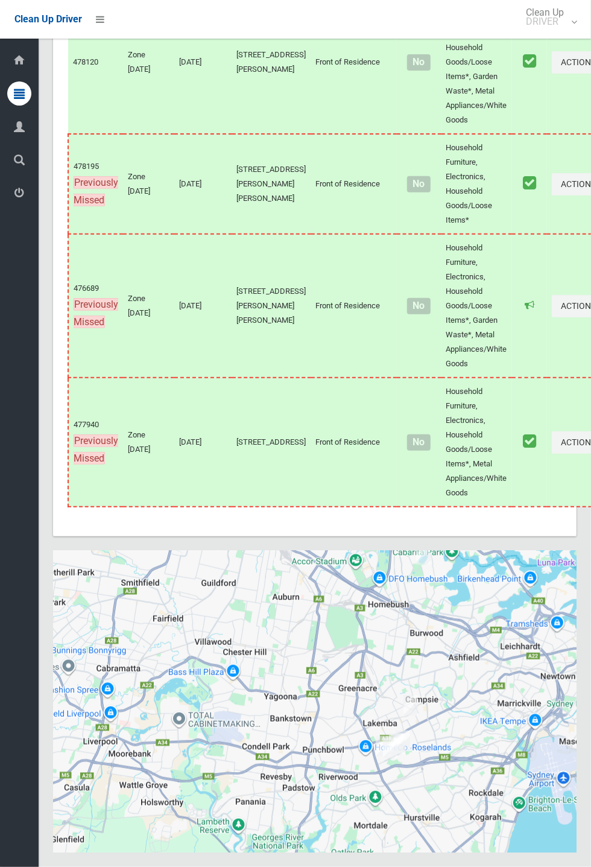
scroll to position [7735, 0]
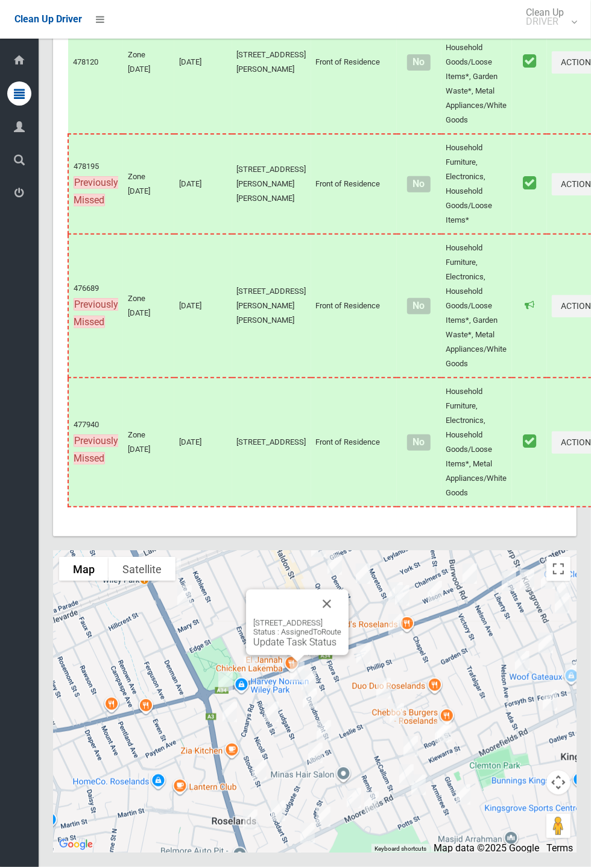
click at [285, 648] on link "Update Task Status" at bounding box center [294, 642] width 83 height 11
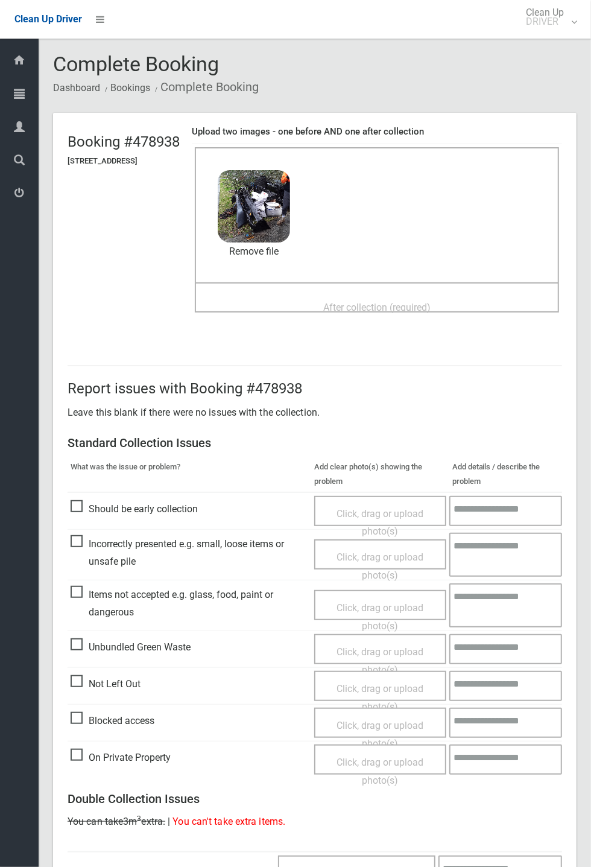
click at [355, 302] on span "After collection (required)" at bounding box center [376, 307] width 107 height 11
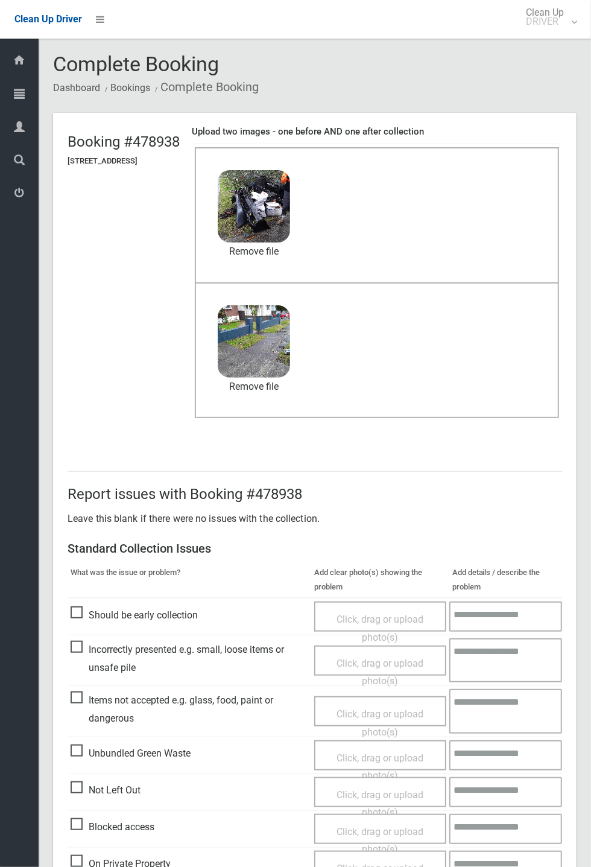
scroll to position [419, 0]
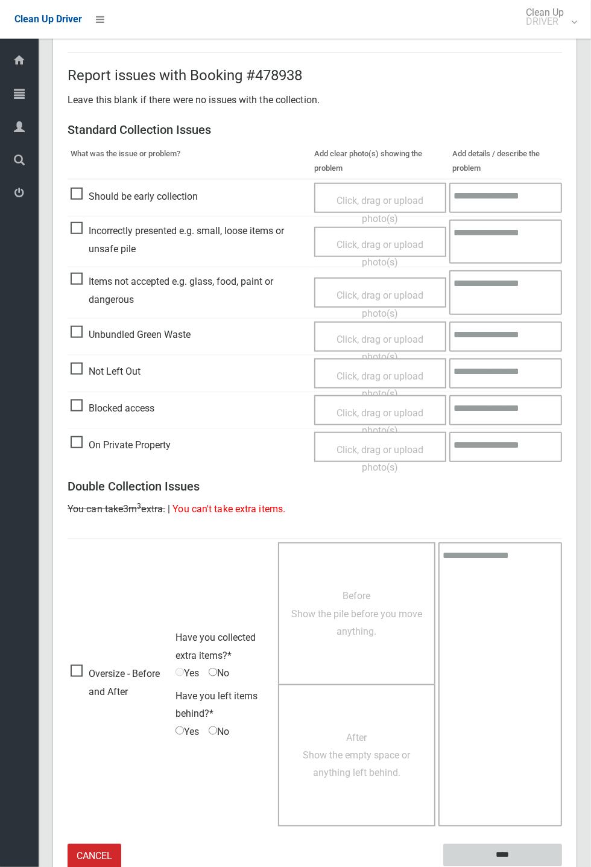
click at [562, 866] on input "****" at bounding box center [502, 855] width 119 height 22
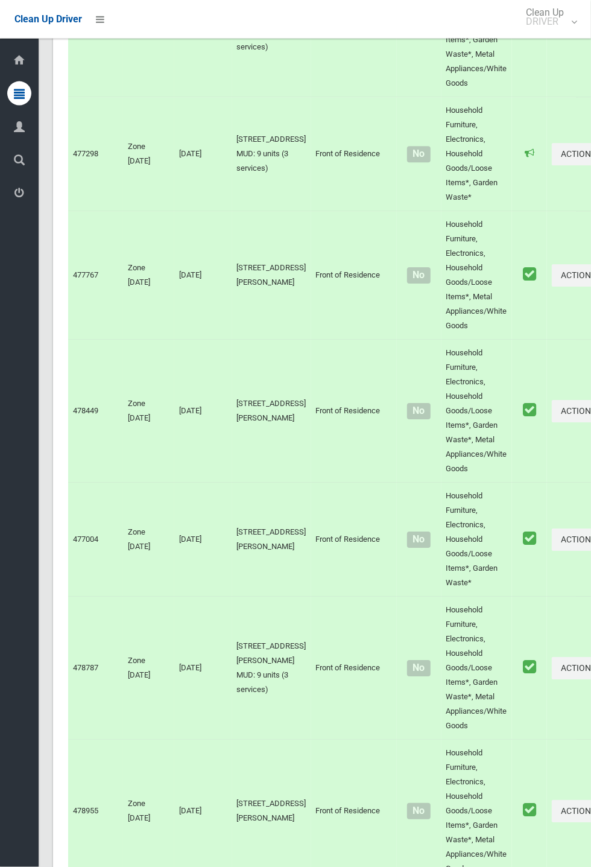
scroll to position [7735, 0]
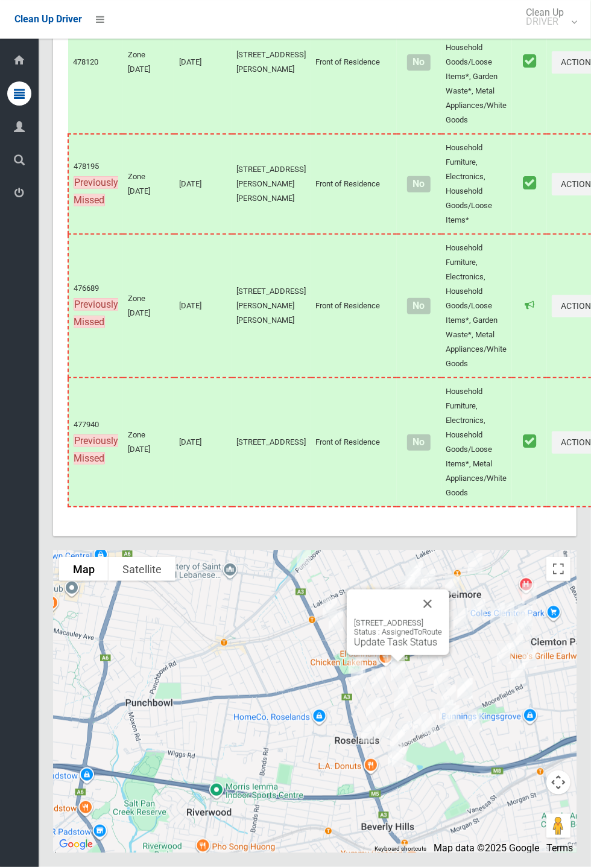
click at [393, 648] on link "Update Task Status" at bounding box center [395, 642] width 83 height 11
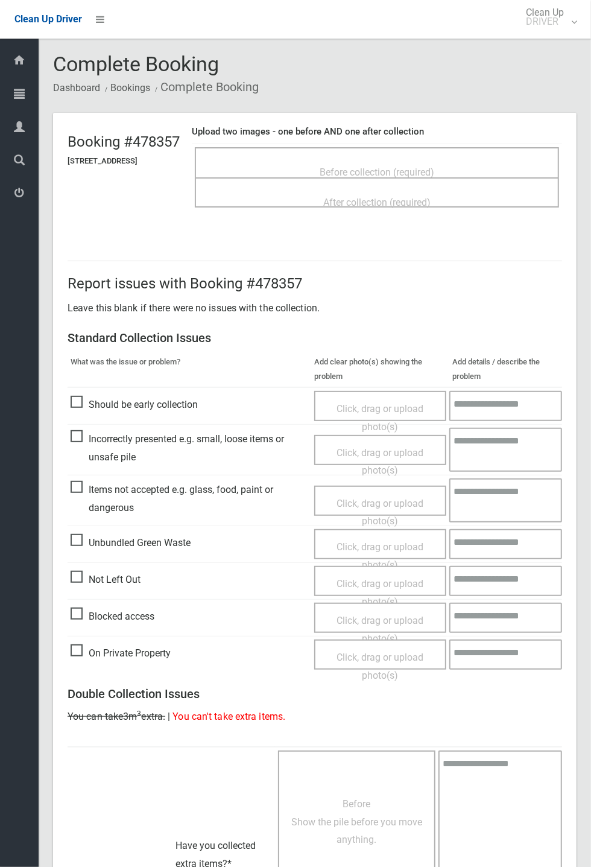
click at [381, 167] on span "Before collection (required)" at bounding box center [377, 172] width 115 height 11
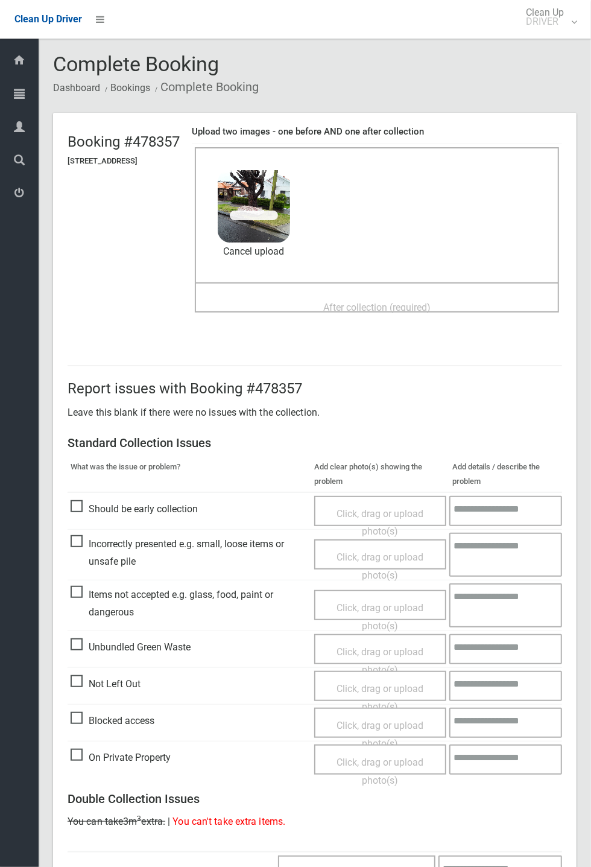
click at [373, 302] on span "After collection (required)" at bounding box center [376, 307] width 107 height 11
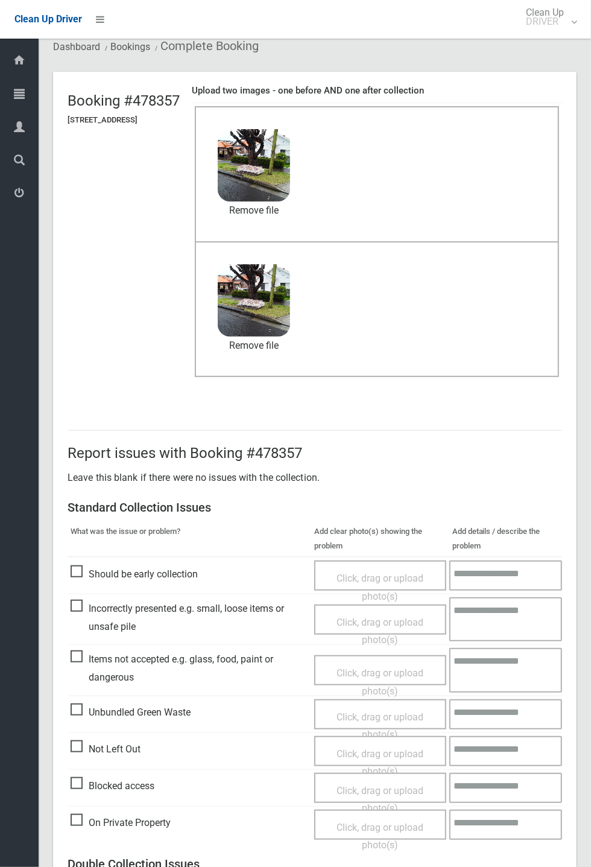
scroll to position [419, 0]
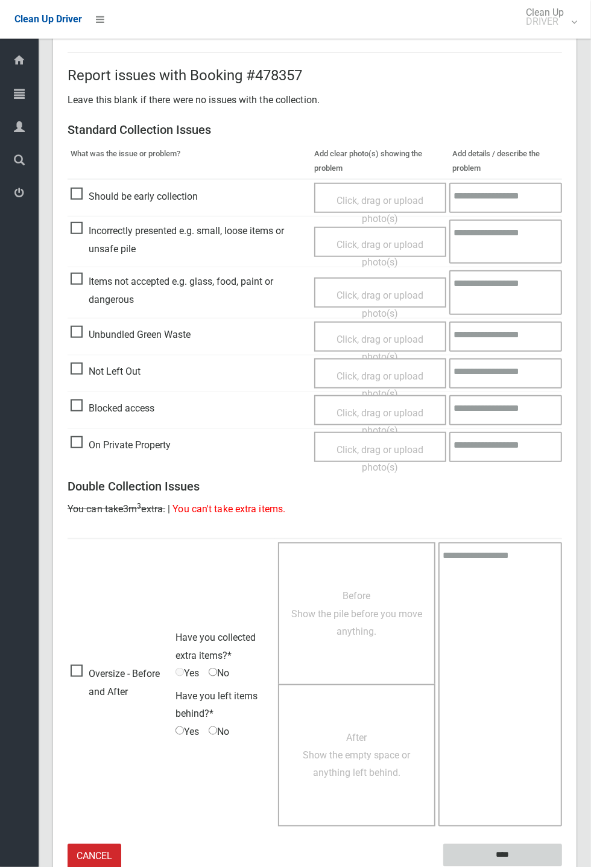
click at [562, 866] on input "****" at bounding box center [502, 855] width 119 height 22
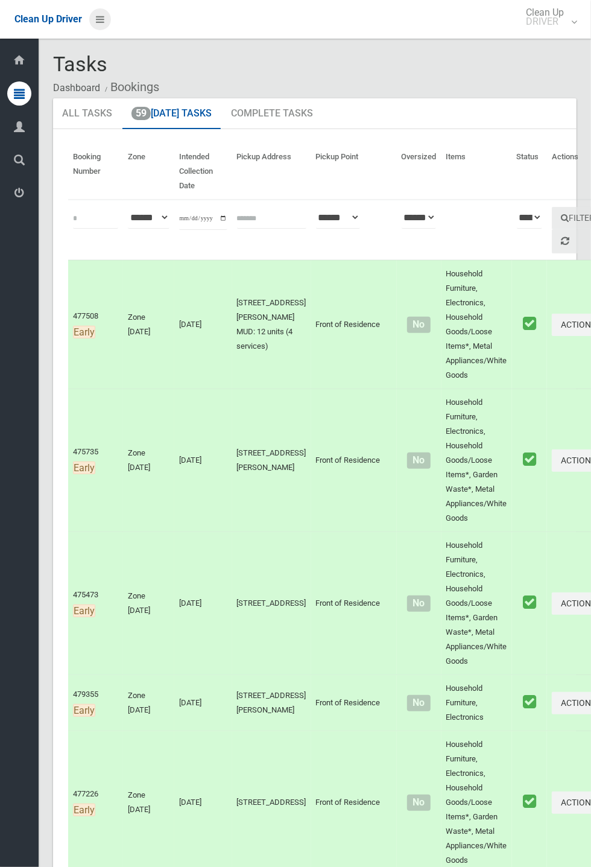
click at [104, 30] on icon at bounding box center [100, 19] width 8 height 21
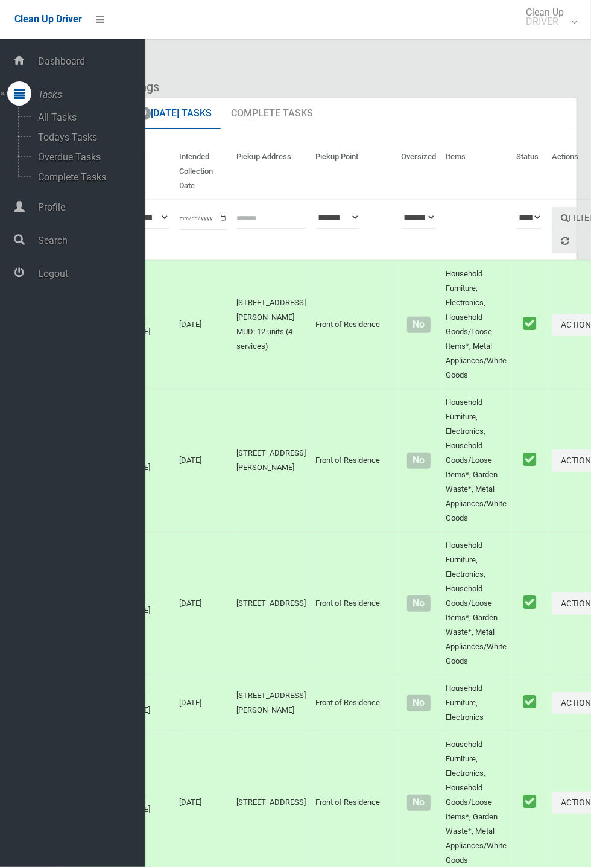
click at [65, 279] on span "Logout" at bounding box center [89, 273] width 110 height 11
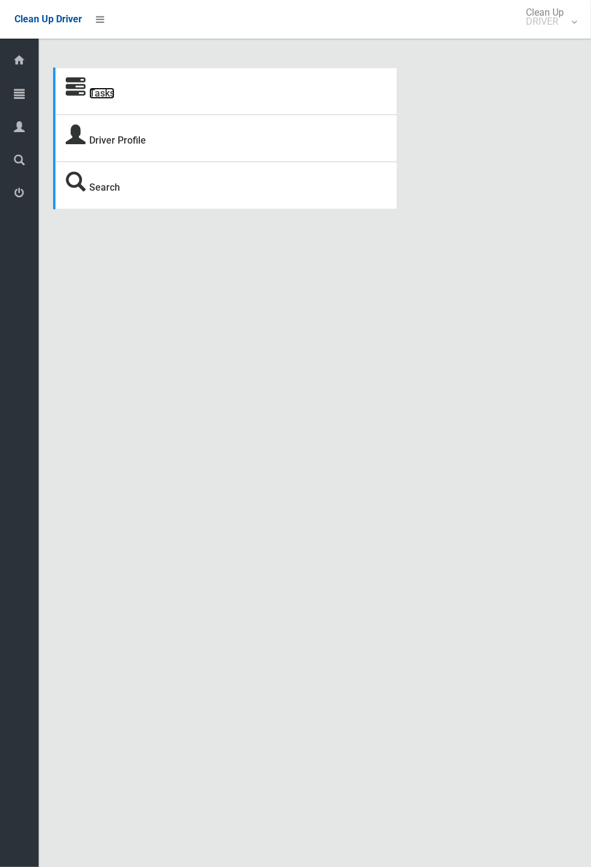
click at [109, 88] on link "Tasks" at bounding box center [101, 92] width 25 height 11
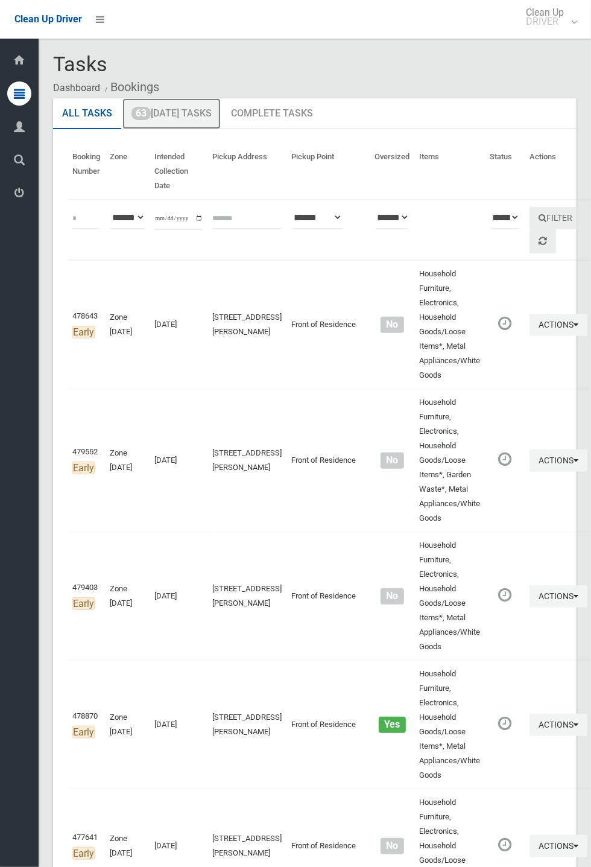
click at [192, 119] on link "63 [DATE] Tasks" at bounding box center [171, 113] width 98 height 31
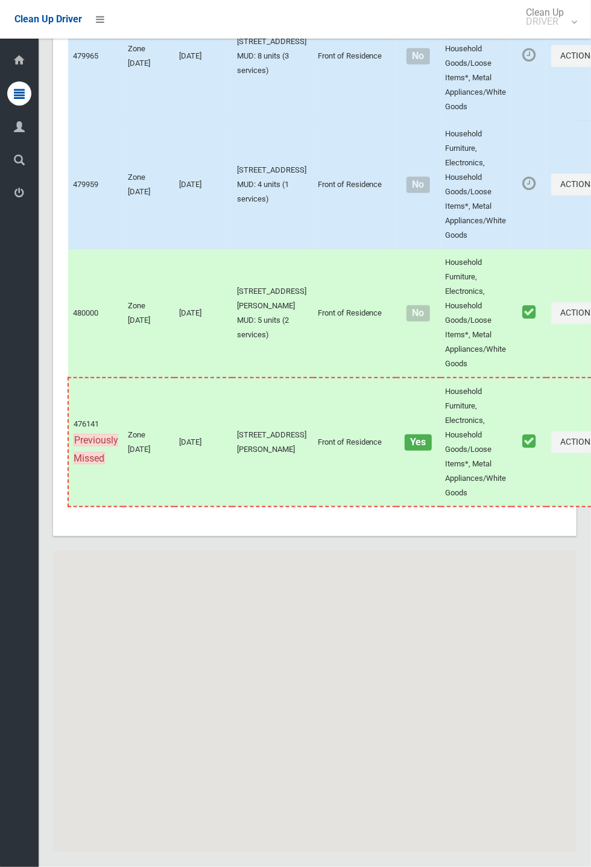
scroll to position [8076, 0]
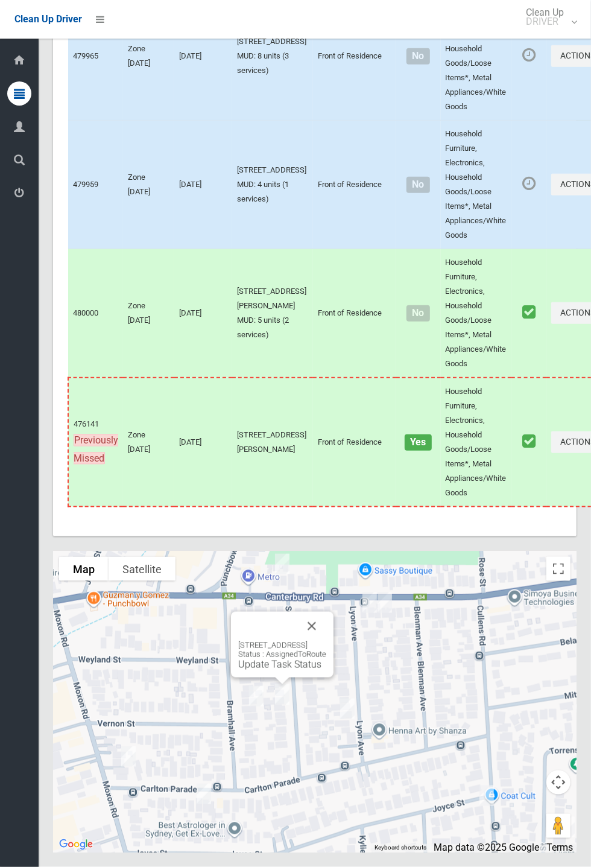
click at [326, 641] on button "Close" at bounding box center [311, 626] width 29 height 29
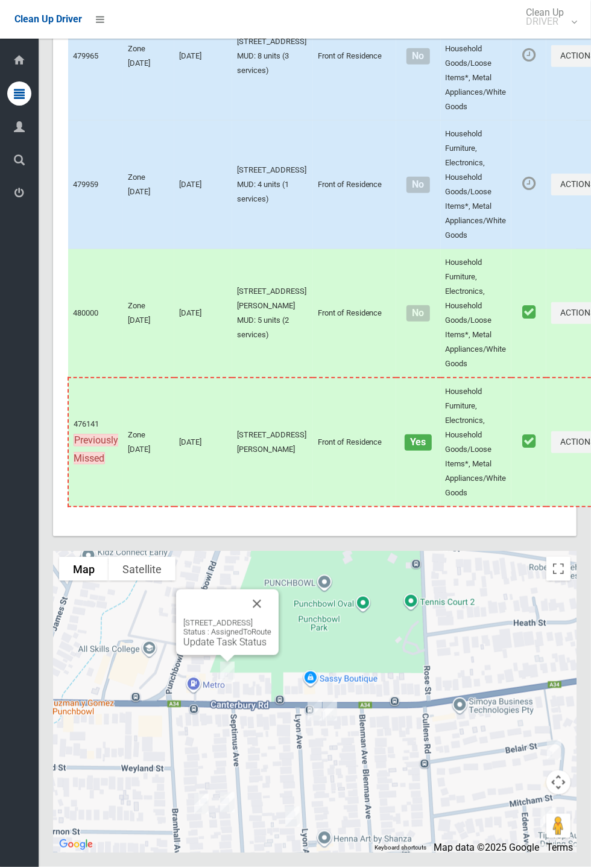
click at [279, 652] on div "1495 Canterbury Road, PUNCHBOWL NSW 2196 Status : AssignedToRoute Update Task S…" at bounding box center [227, 623] width 103 height 66
click at [272, 618] on button "Close" at bounding box center [257, 604] width 29 height 29
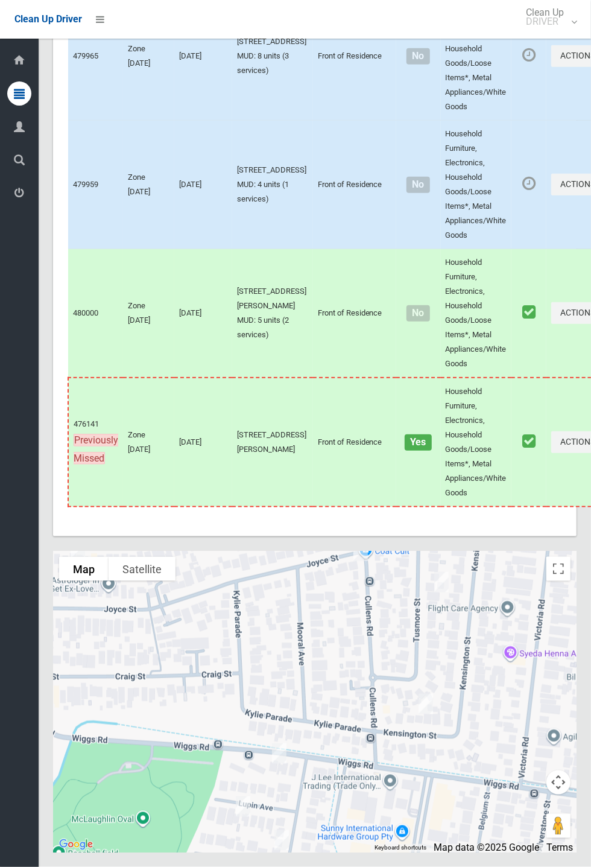
scroll to position [8074, 0]
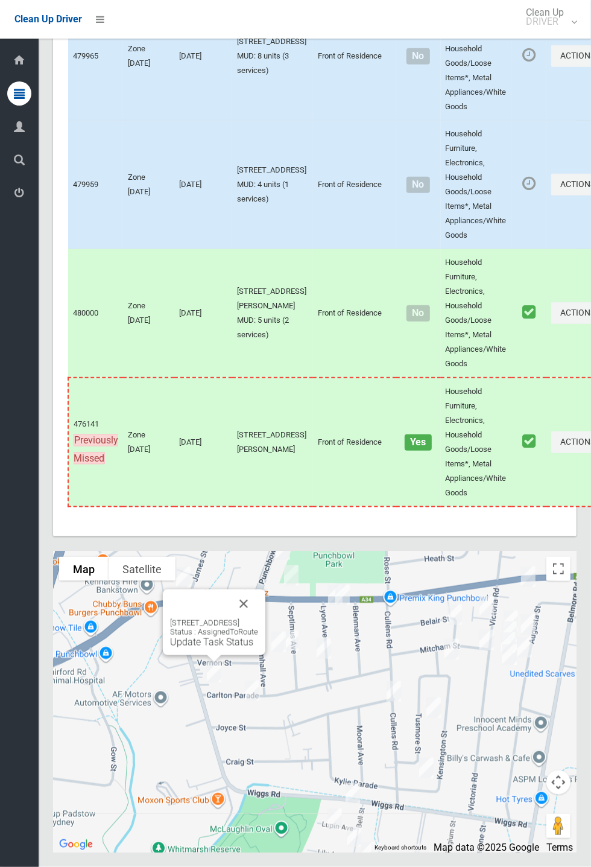
click at [258, 618] on button "Close" at bounding box center [243, 604] width 29 height 29
click at [232, 667] on link "Update Task Status" at bounding box center [249, 660] width 83 height 11
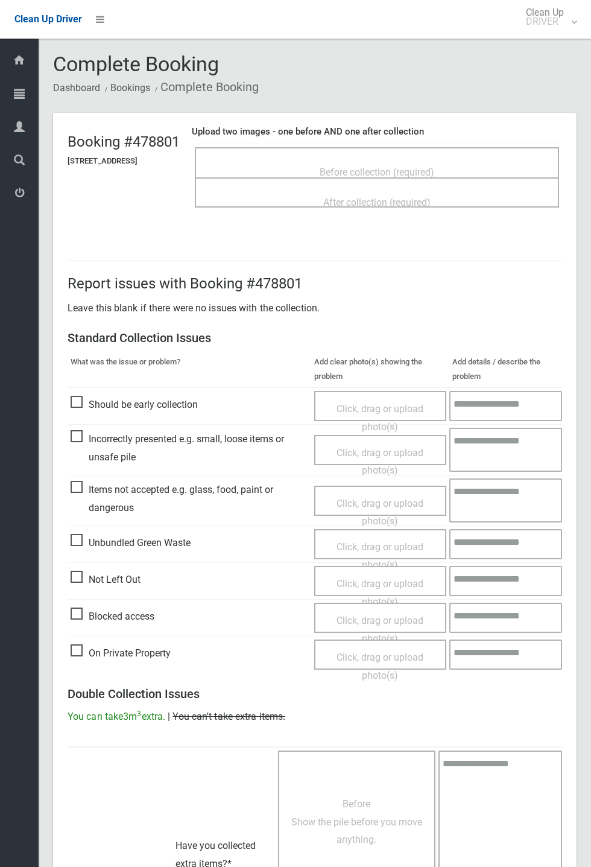
click at [365, 160] on div "Before collection (required)" at bounding box center [377, 171] width 338 height 22
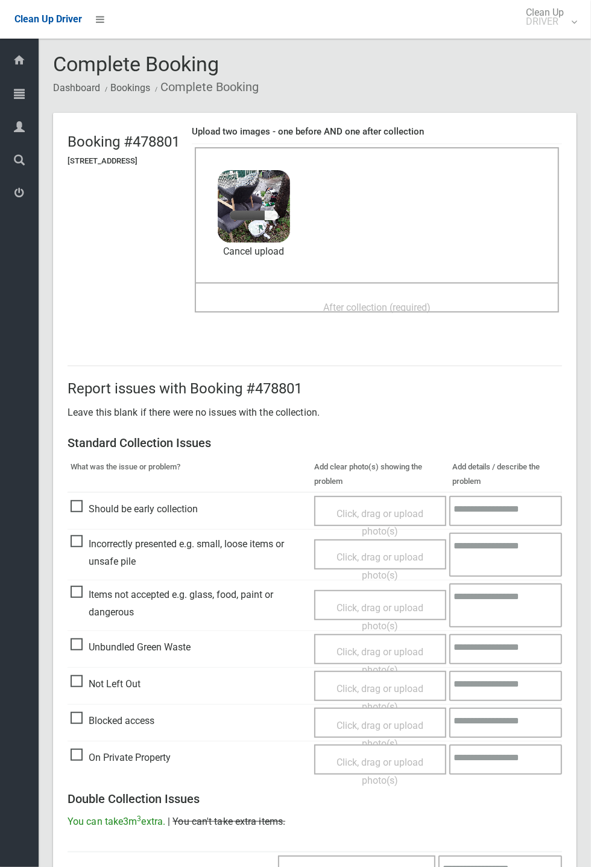
click at [343, 302] on span "After collection (required)" at bounding box center [376, 307] width 107 height 11
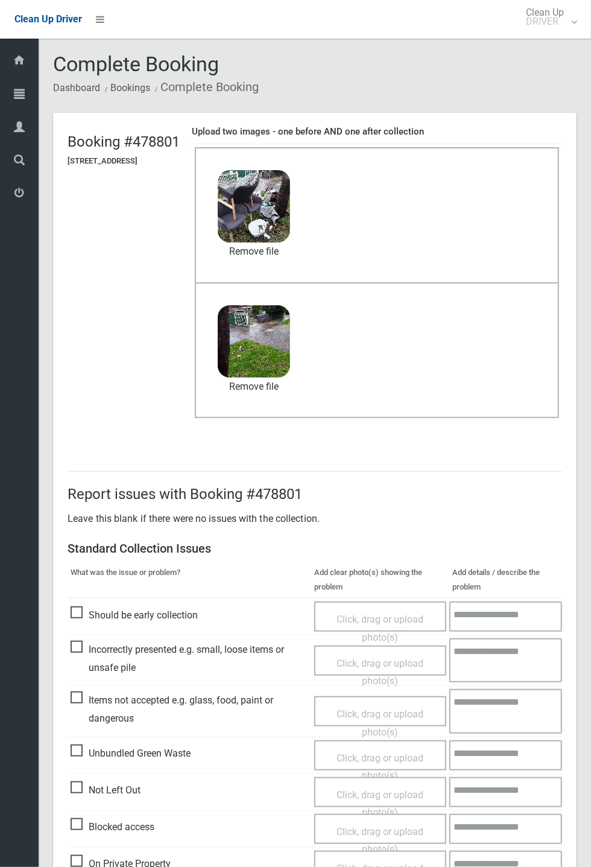
scroll to position [419, 0]
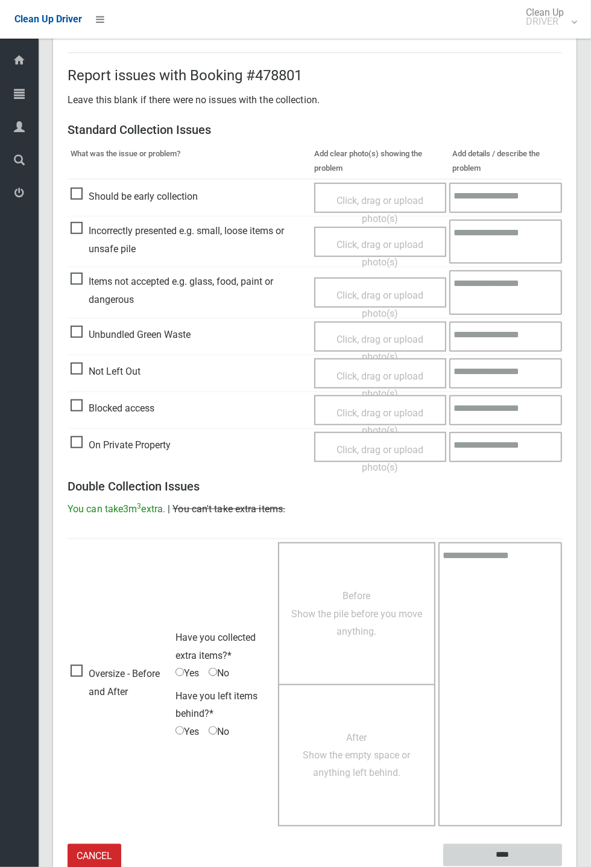
click at [562, 866] on input "****" at bounding box center [502, 855] width 119 height 22
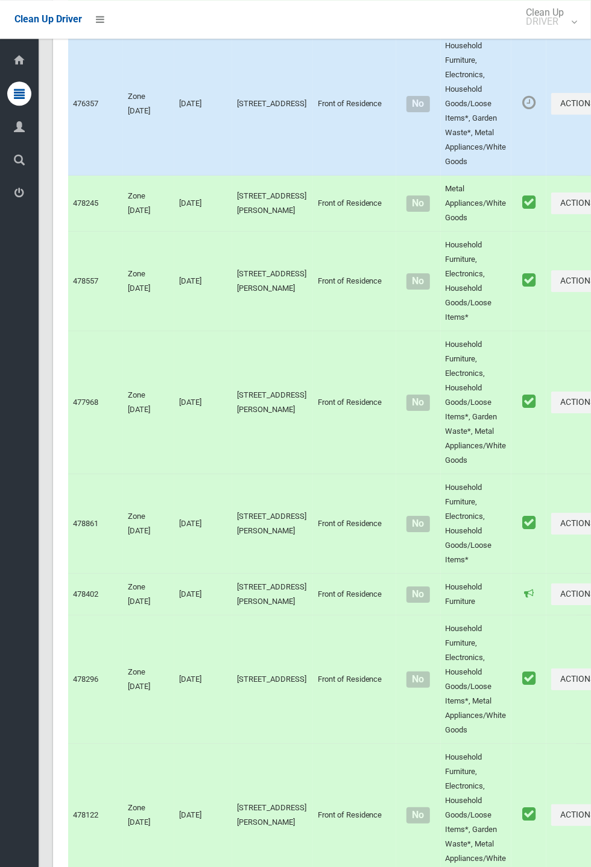
scroll to position [8076, 0]
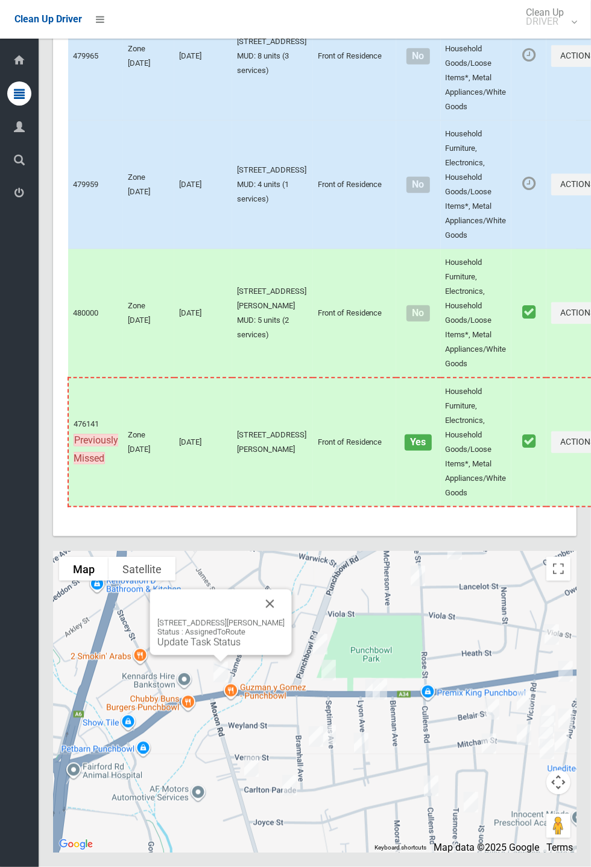
click at [282, 618] on button "Close" at bounding box center [270, 604] width 29 height 29
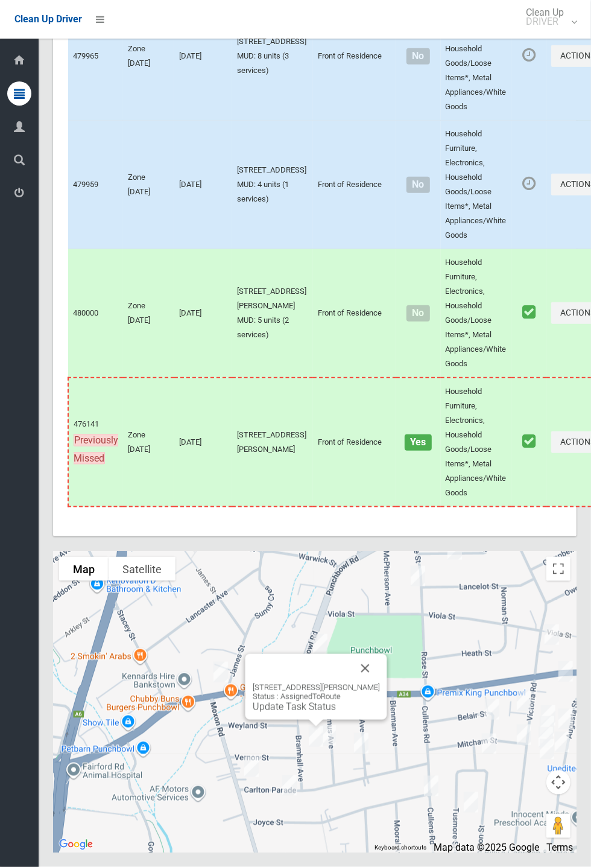
click at [380, 683] on button "Close" at bounding box center [365, 668] width 29 height 29
click at [305, 711] on link "Update Task Status" at bounding box center [326, 705] width 83 height 11
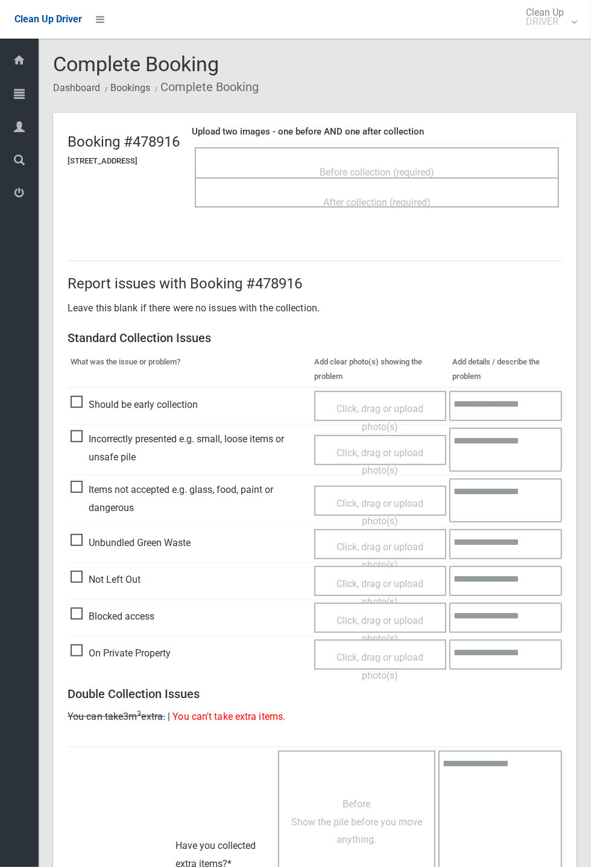
click at [424, 167] on span "Before collection (required)" at bounding box center [377, 172] width 115 height 11
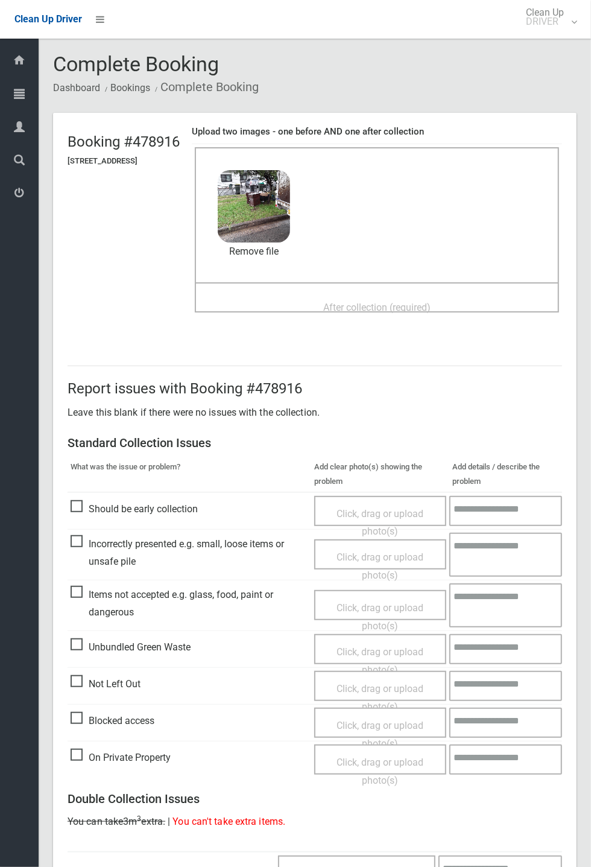
click at [367, 302] on span "After collection (required)" at bounding box center [376, 307] width 107 height 11
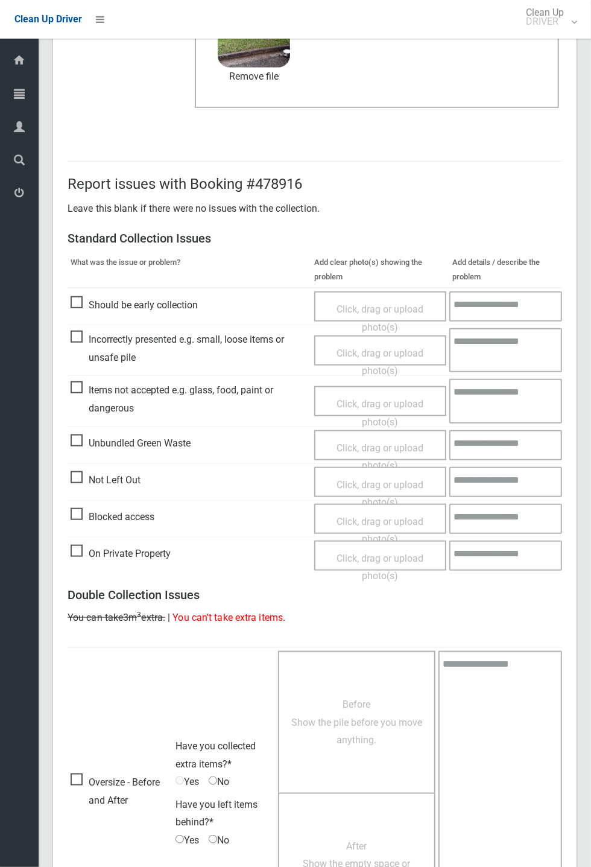
scroll to position [419, 0]
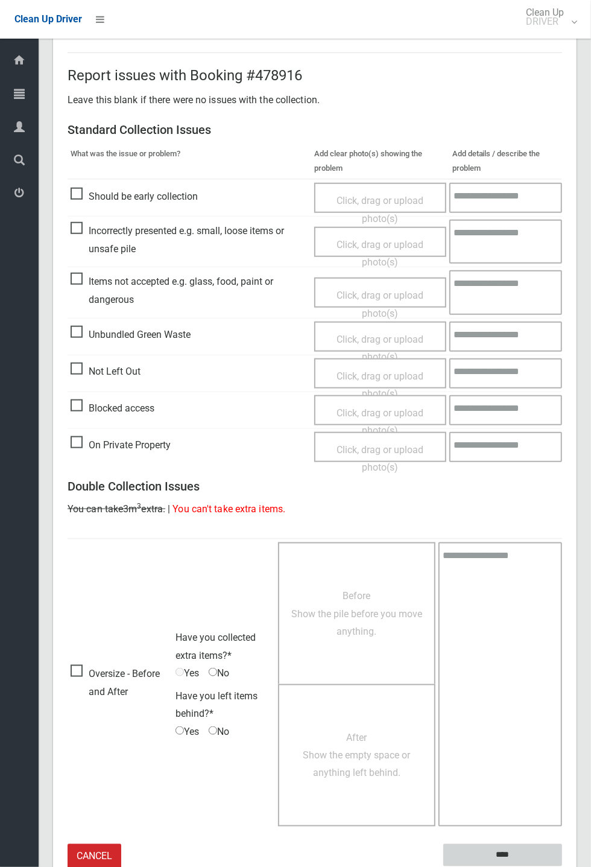
click at [535, 848] on input "****" at bounding box center [502, 855] width 119 height 22
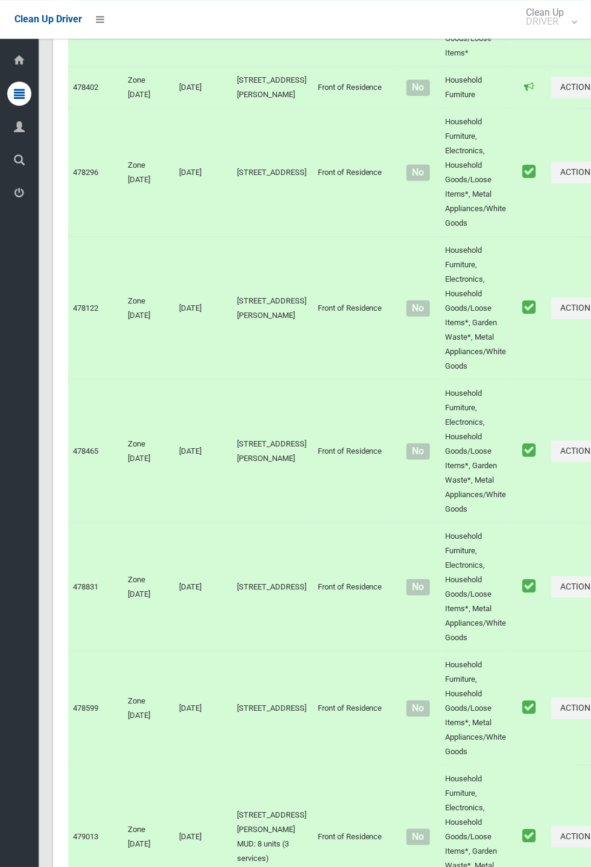
scroll to position [8076, 0]
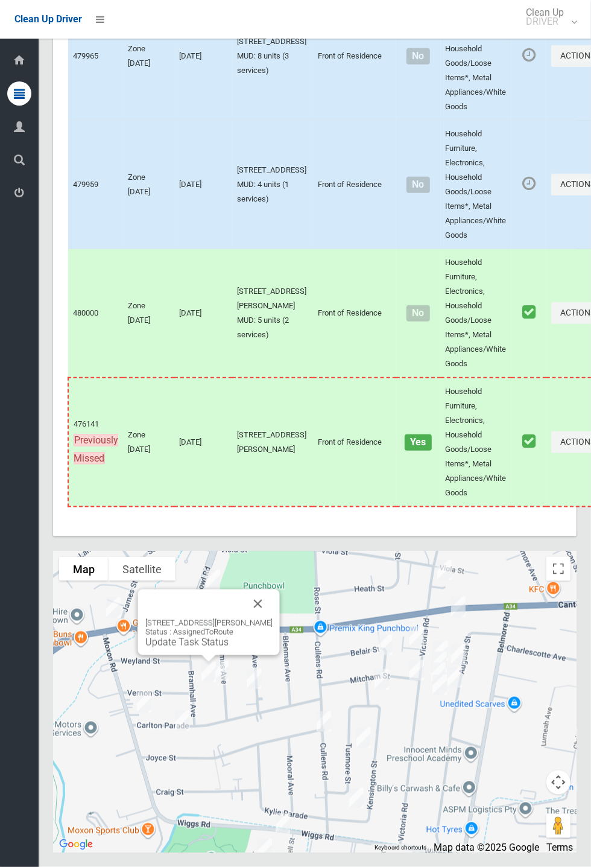
click at [189, 648] on link "Update Task Status" at bounding box center [186, 642] width 83 height 11
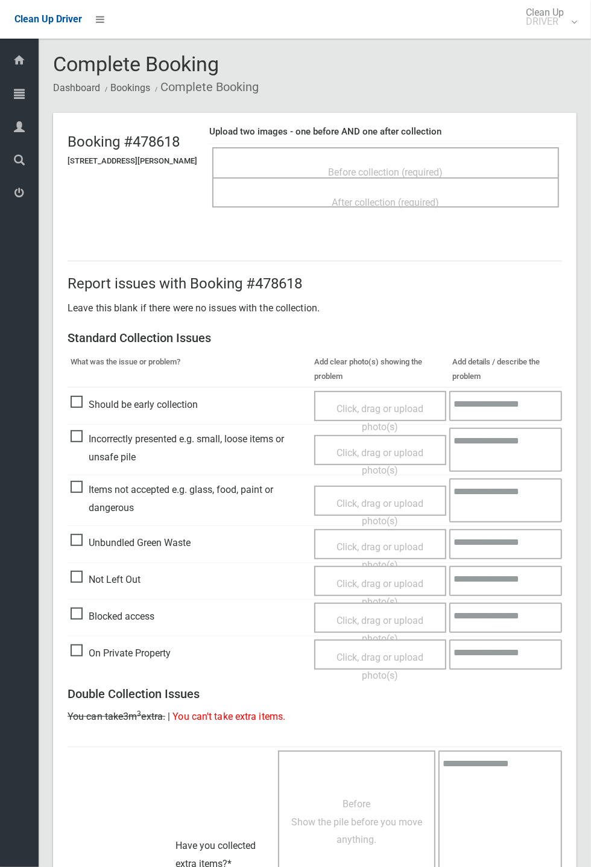
click at [390, 167] on span "Before collection (required)" at bounding box center [386, 172] width 115 height 11
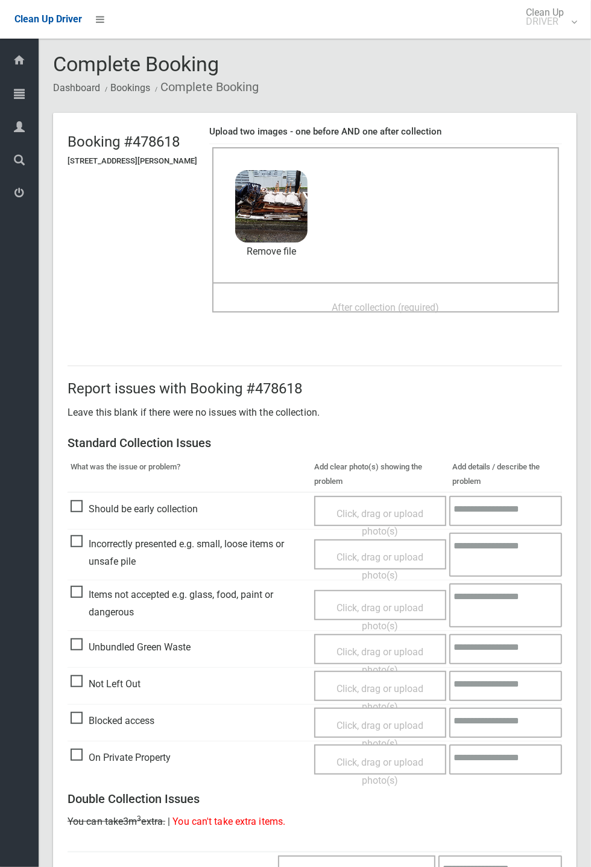
click at [371, 302] on span "After collection (required)" at bounding box center [385, 307] width 107 height 11
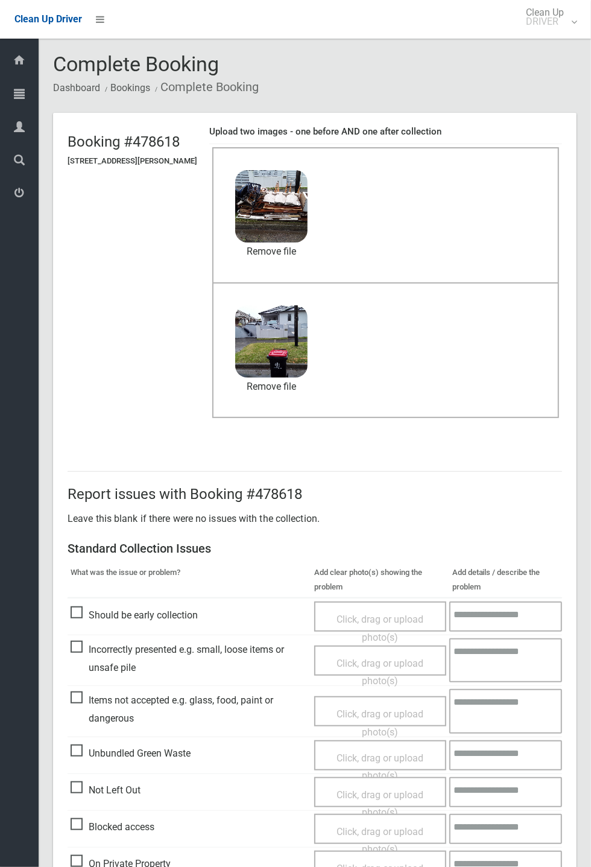
scroll to position [419, 0]
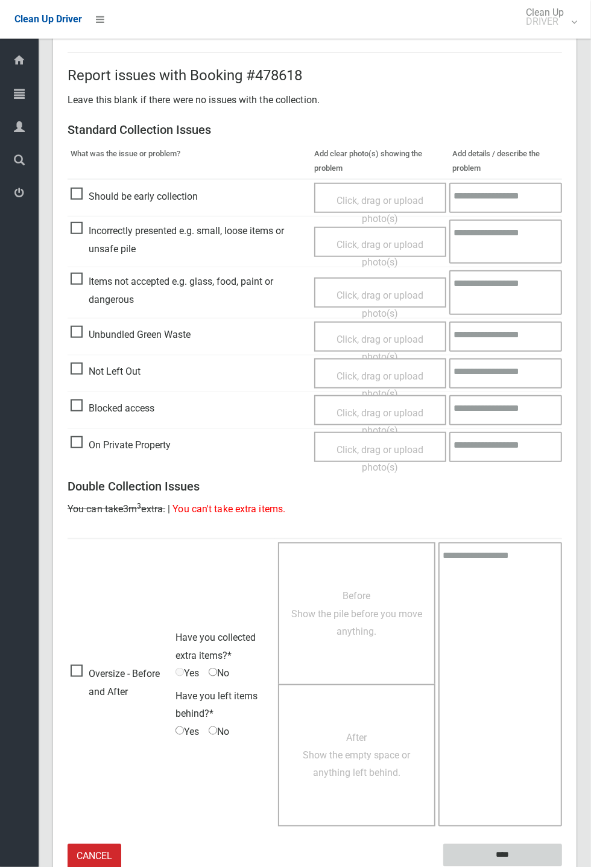
click at [562, 866] on input "****" at bounding box center [502, 855] width 119 height 22
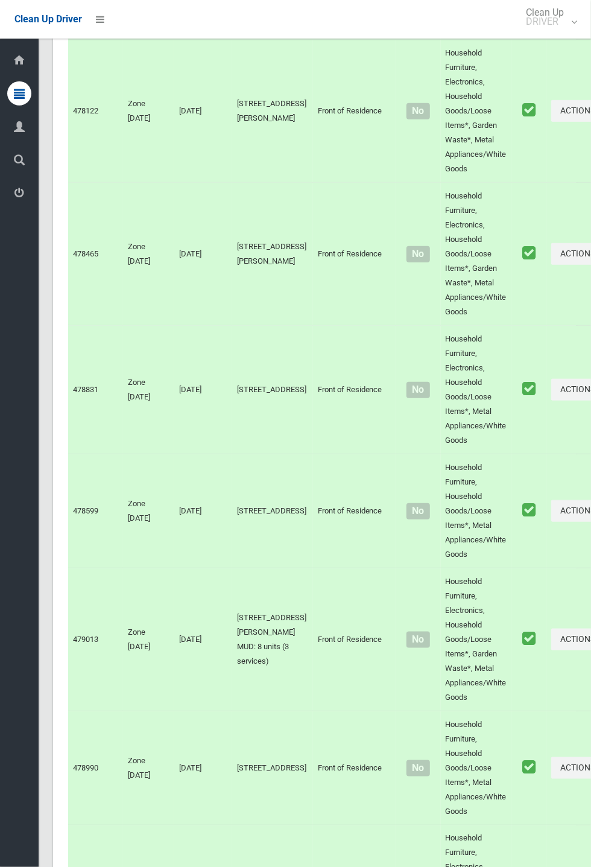
scroll to position [8076, 0]
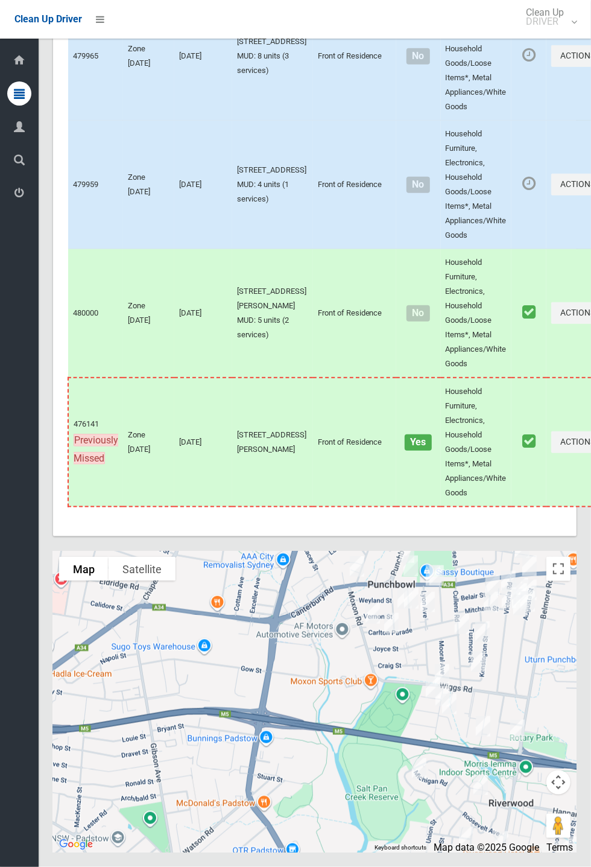
click at [362, 813] on div at bounding box center [315, 702] width 524 height 302
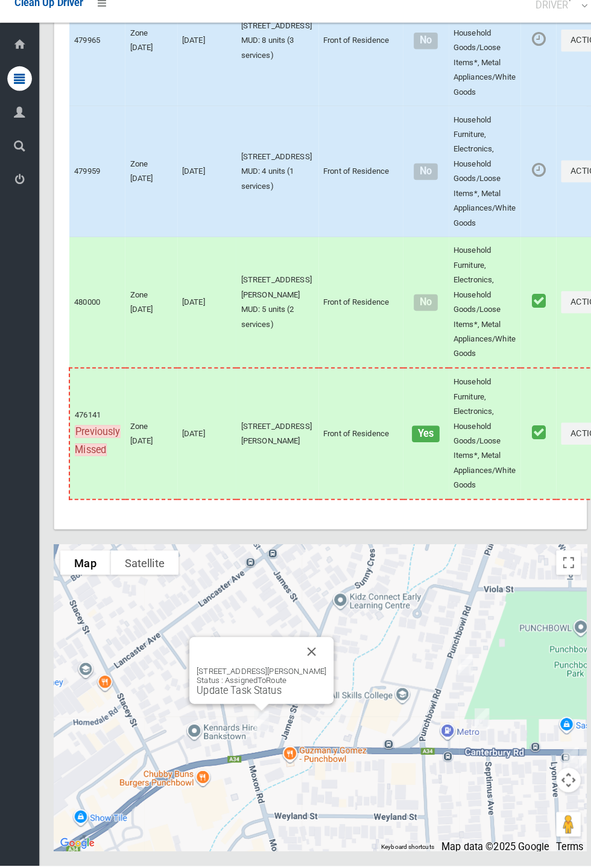
click at [314, 671] on button "Close" at bounding box center [306, 656] width 29 height 29
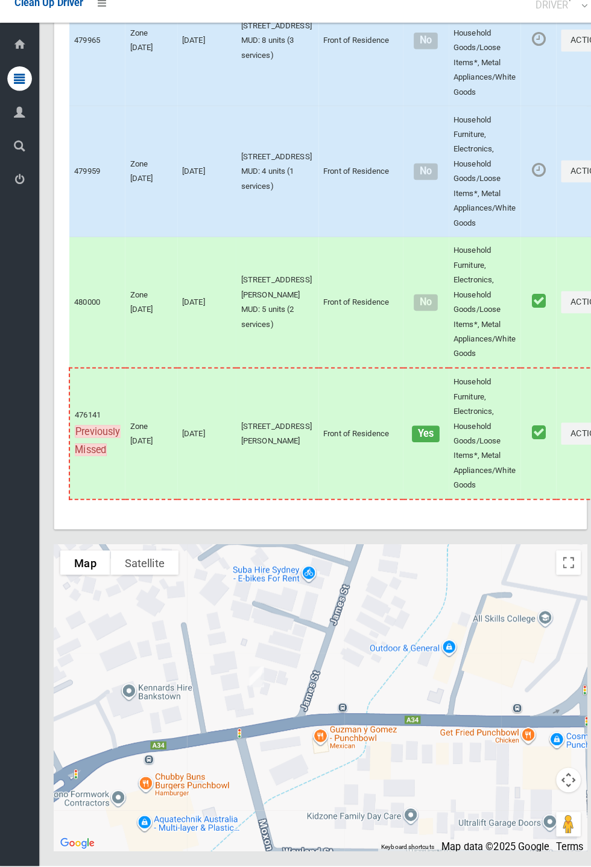
click at [562, 249] on td "Actions Complete Booking View Booking Details" at bounding box center [581, 185] width 68 height 129
click at [249, 657] on link "Update Task Status" at bounding box center [230, 651] width 83 height 11
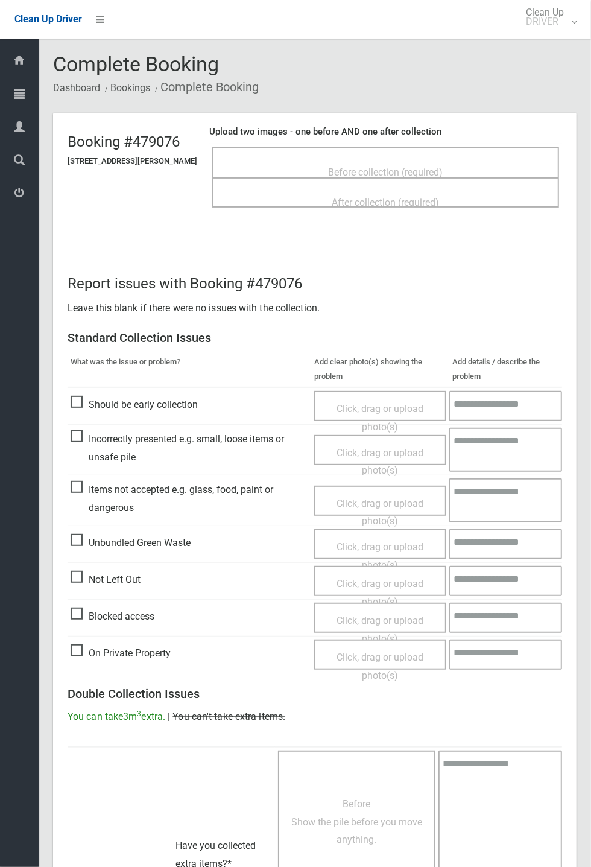
click at [373, 167] on span "Before collection (required)" at bounding box center [386, 172] width 115 height 11
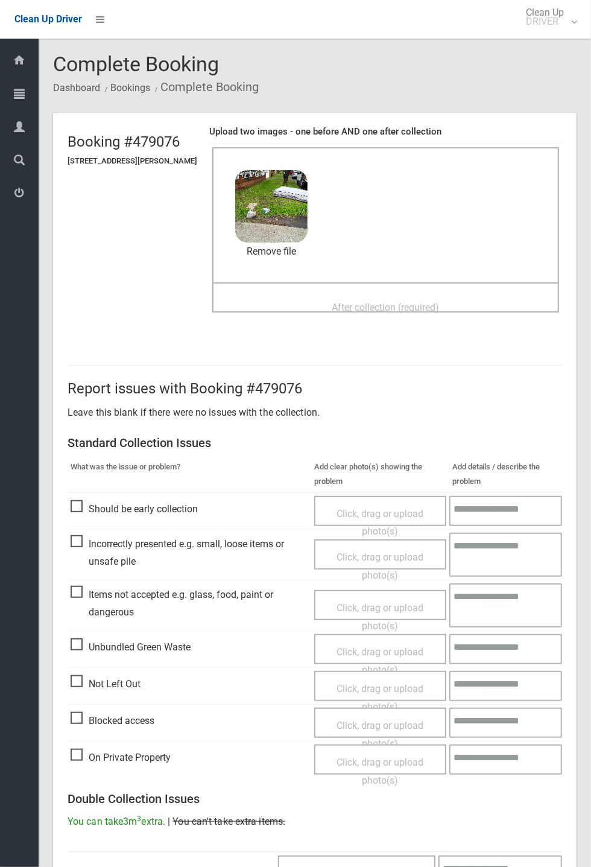
click at [14, 106] on icon at bounding box center [19, 93] width 11 height 24
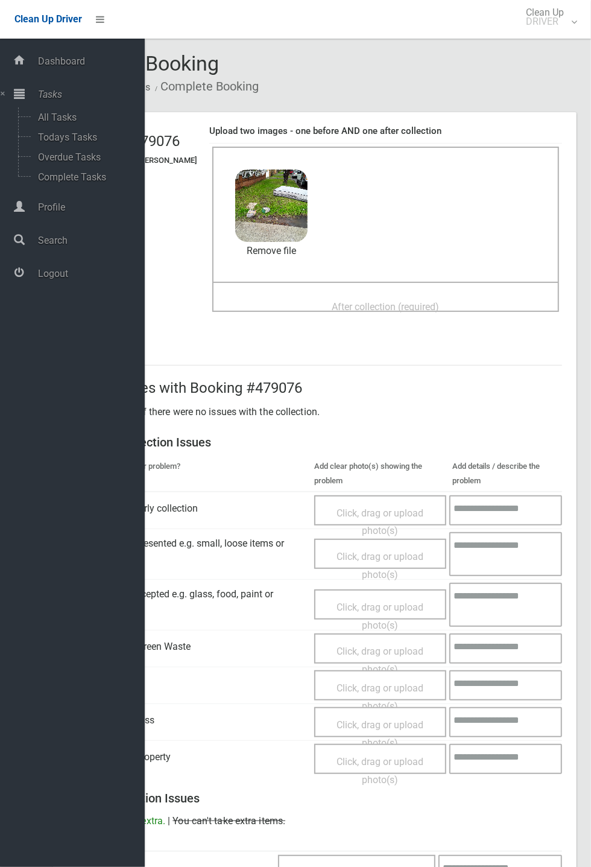
scroll to position [1, 0]
click at [30, 127] on link "All Tasks" at bounding box center [72, 117] width 145 height 20
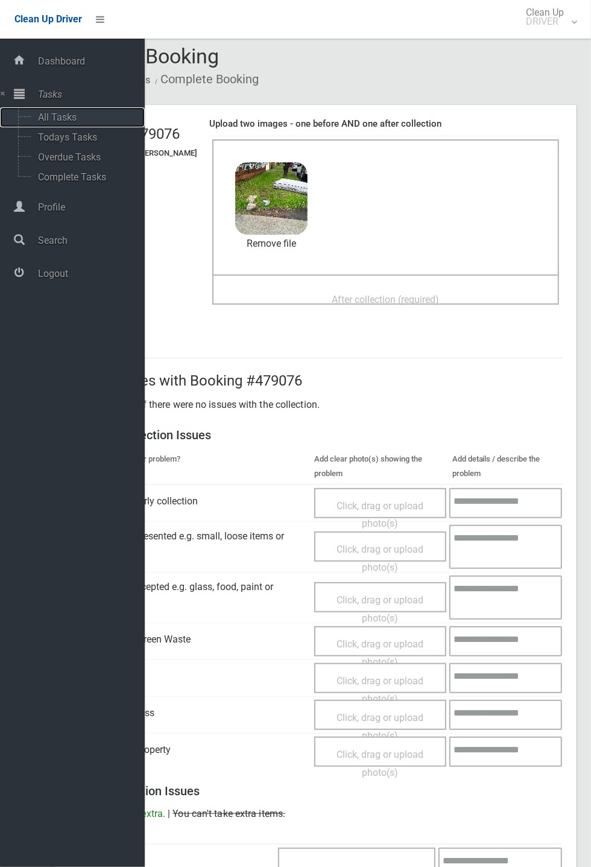
scroll to position [7, 0]
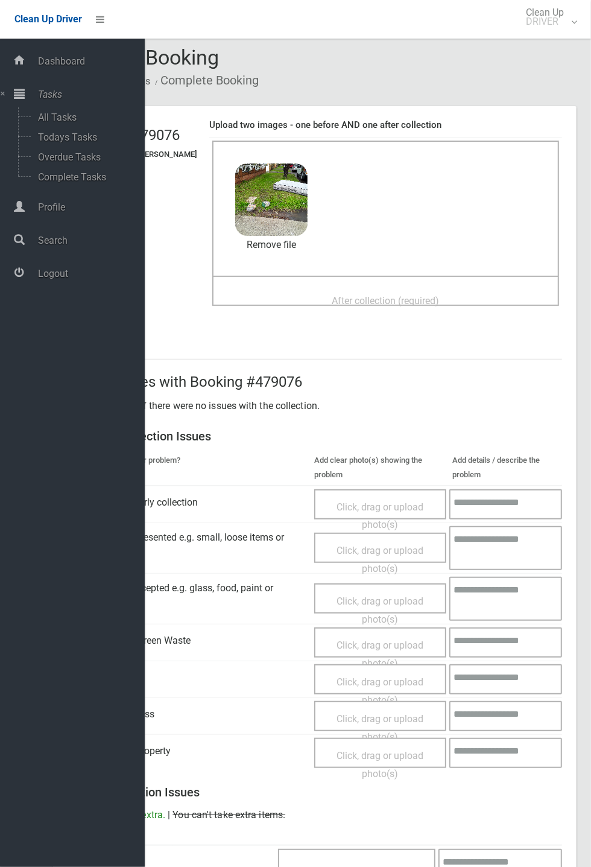
click at [413, 295] on span "After collection (required)" at bounding box center [385, 300] width 107 height 11
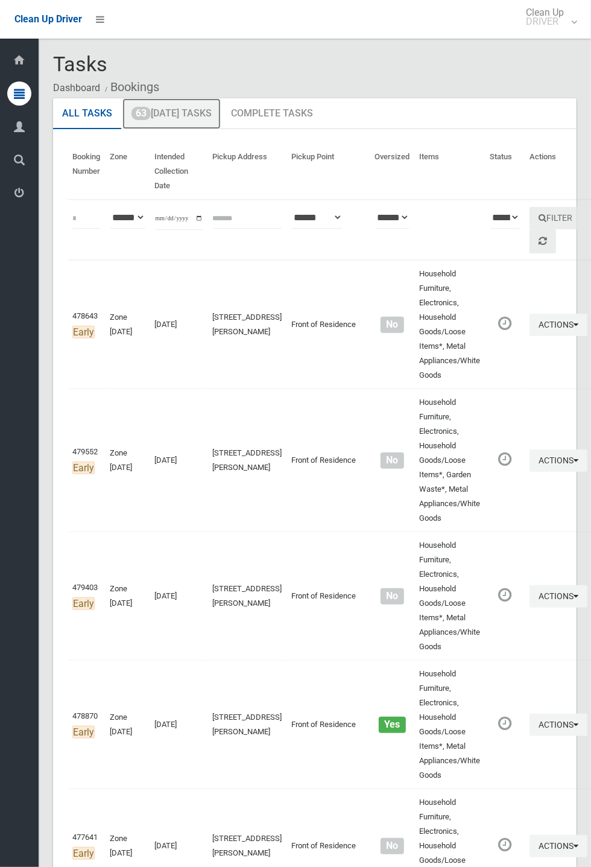
click at [197, 118] on link "63 Today's Tasks" at bounding box center [171, 113] width 98 height 31
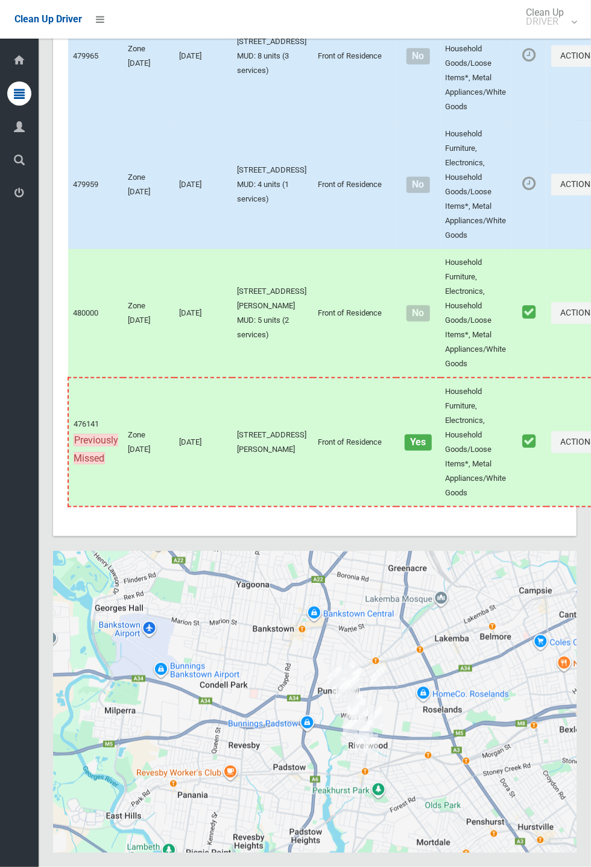
scroll to position [8076, 0]
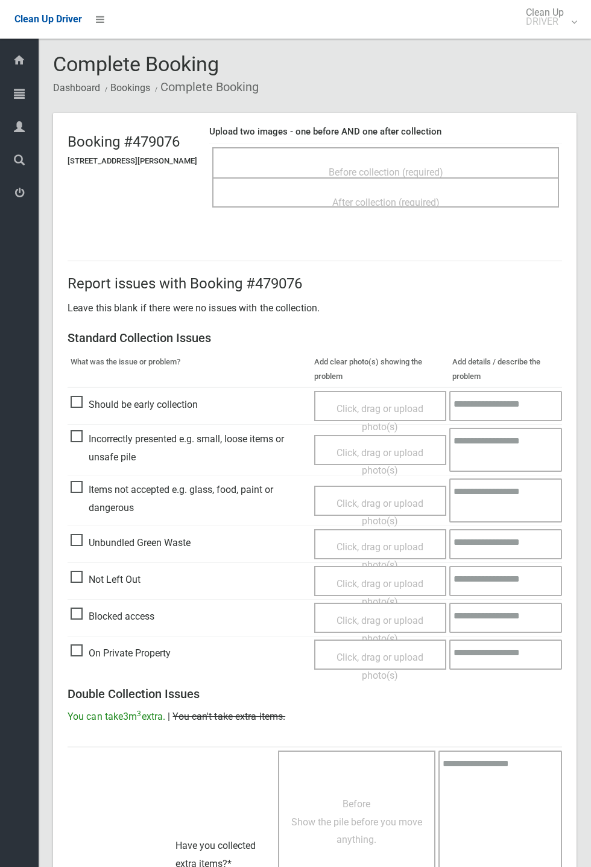
scroll to position [7, 0]
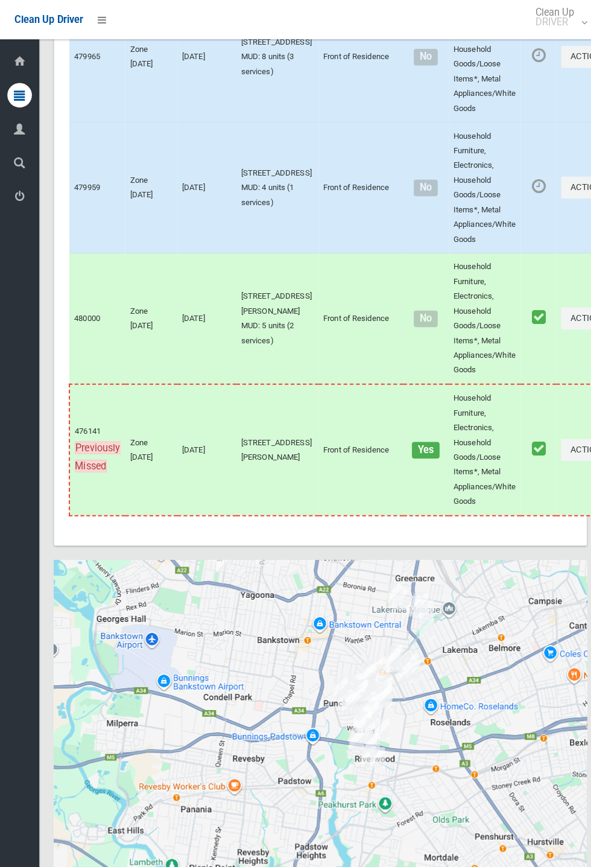
scroll to position [8092, 0]
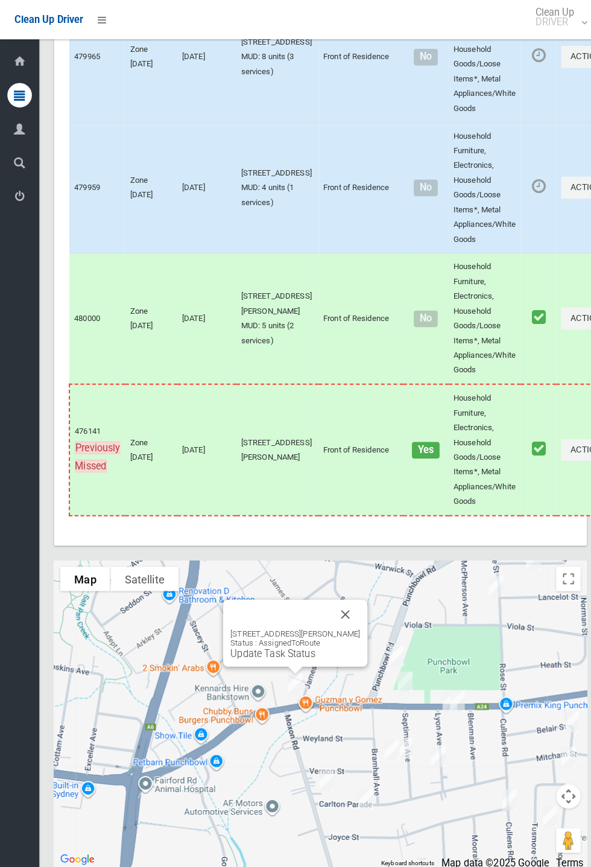
click at [285, 618] on div at bounding box center [276, 604] width 98 height 29
click at [284, 655] on div "2 James Street, PUNCHBOWL NSW 2196 Status : AssignedToRoute Update Task Status" at bounding box center [291, 623] width 142 height 66
click at [276, 648] on link "Update Task Status" at bounding box center [268, 642] width 83 height 11
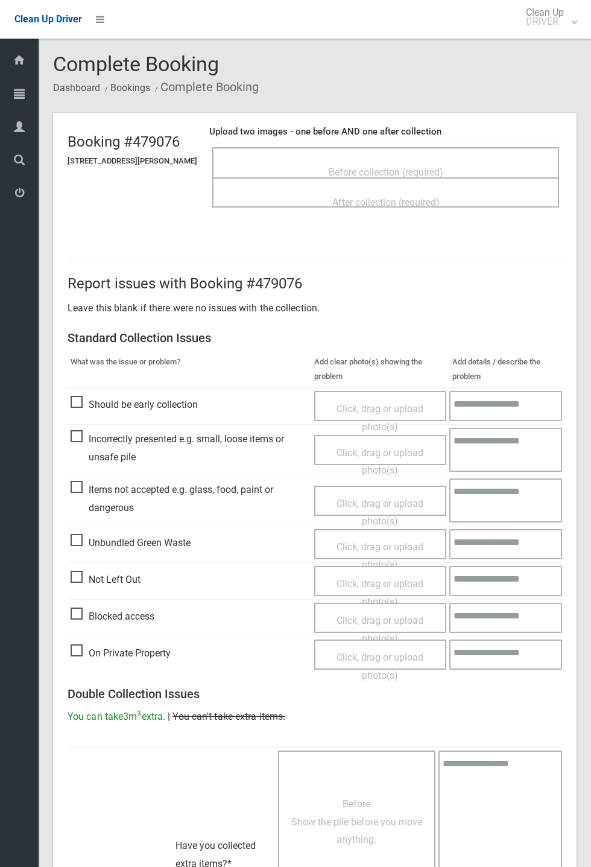
click at [367, 173] on span "Before collection (required)" at bounding box center [386, 172] width 115 height 11
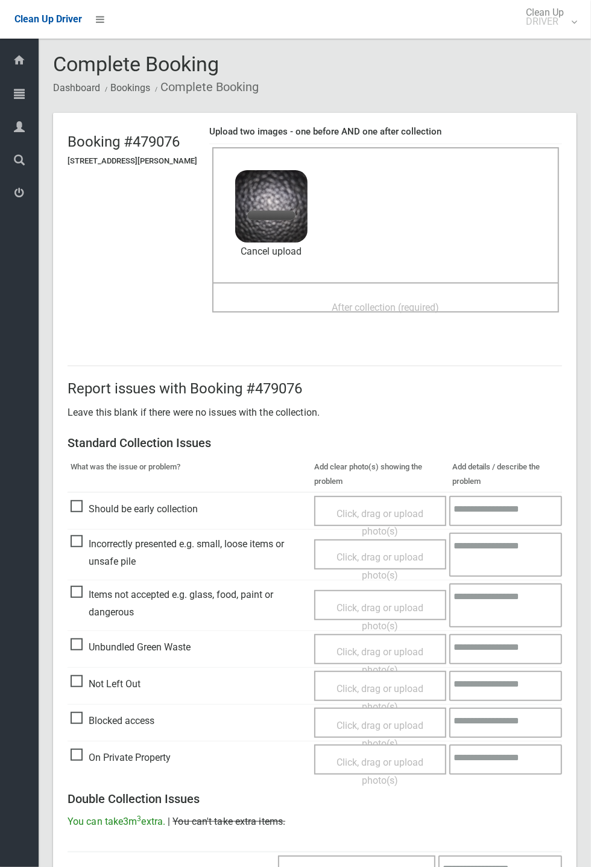
click at [483, 296] on div "After collection (required)" at bounding box center [386, 307] width 320 height 22
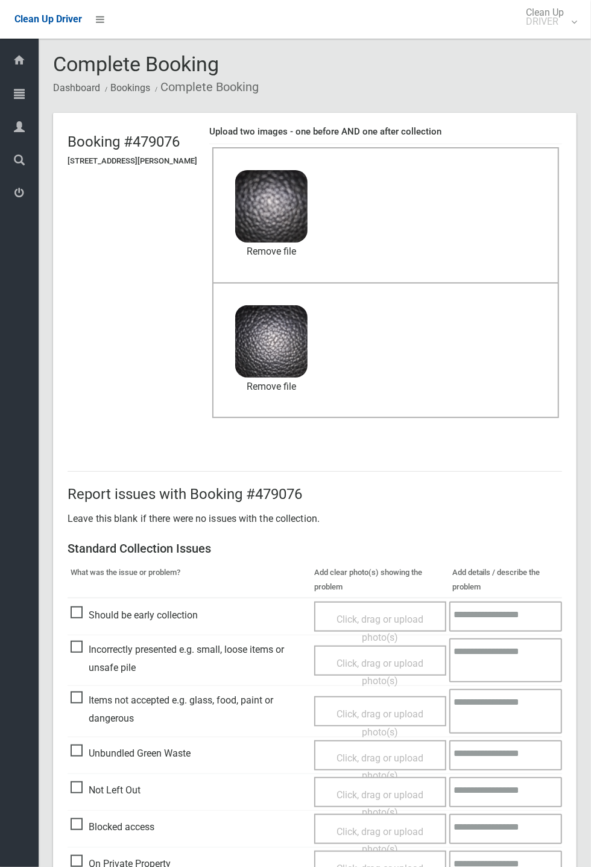
scroll to position [419, 0]
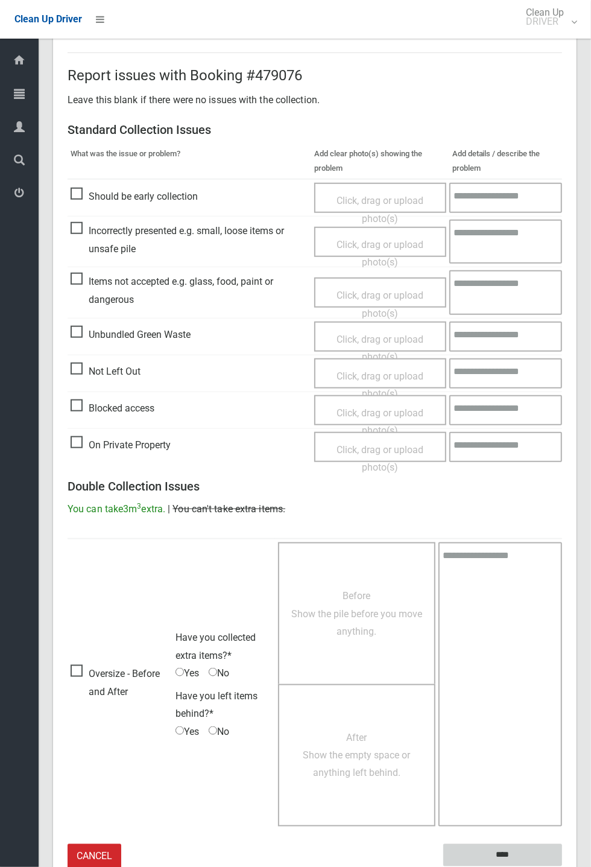
click at [532, 856] on input "****" at bounding box center [502, 855] width 119 height 22
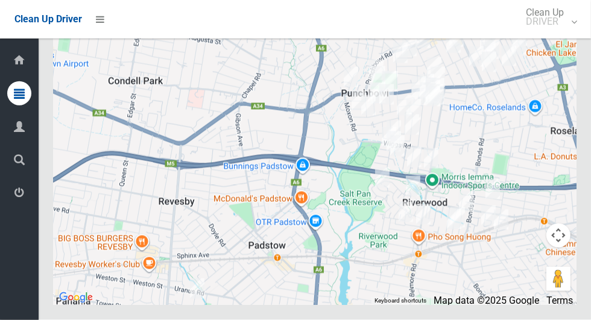
scroll to position [8123, 0]
